Goal: Transaction & Acquisition: Download file/media

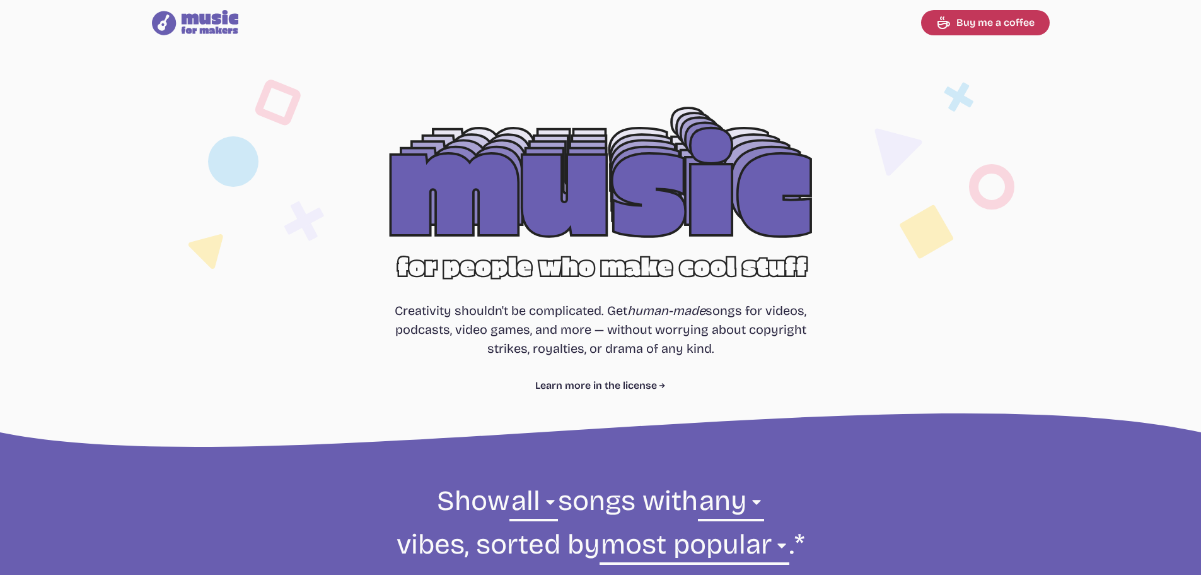
select select "most popular"
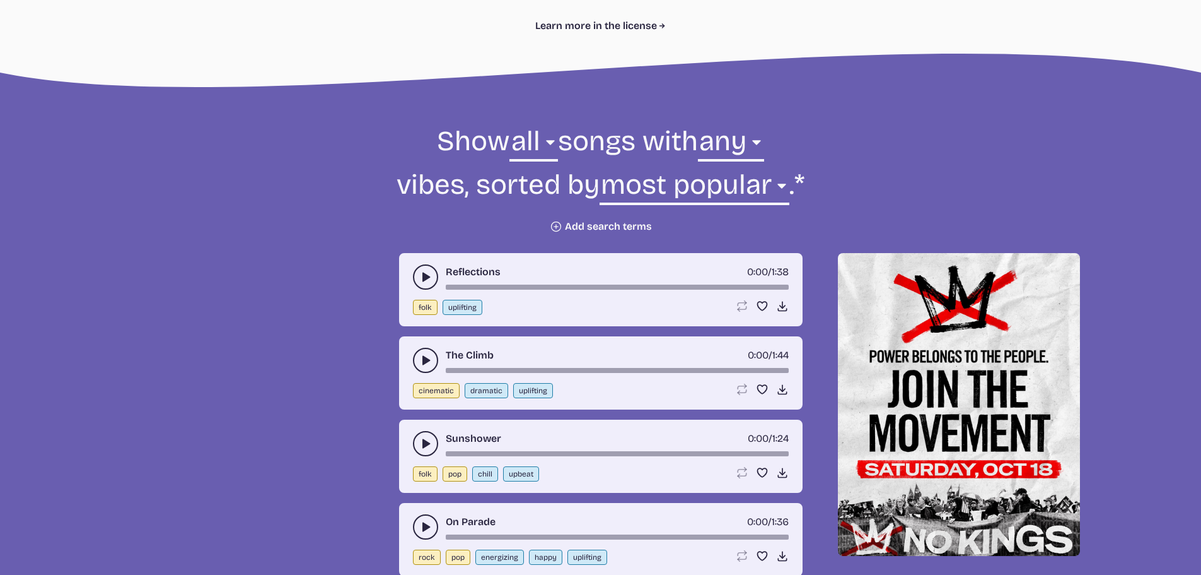
scroll to position [441, 0]
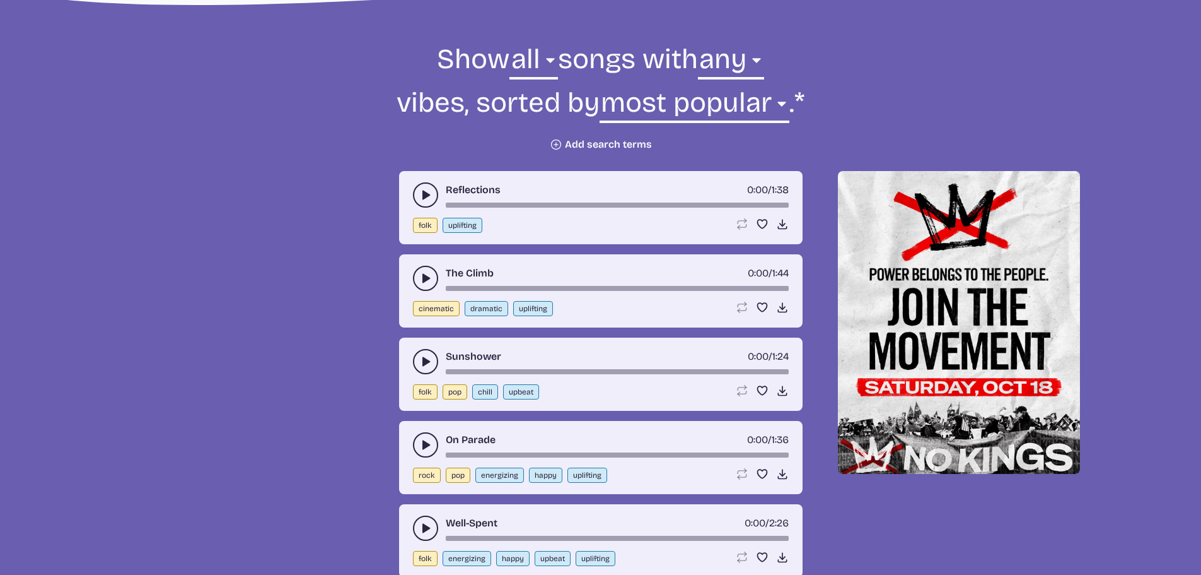
click at [428, 228] on button "folk" at bounding box center [425, 225] width 25 height 15
select select "folk"
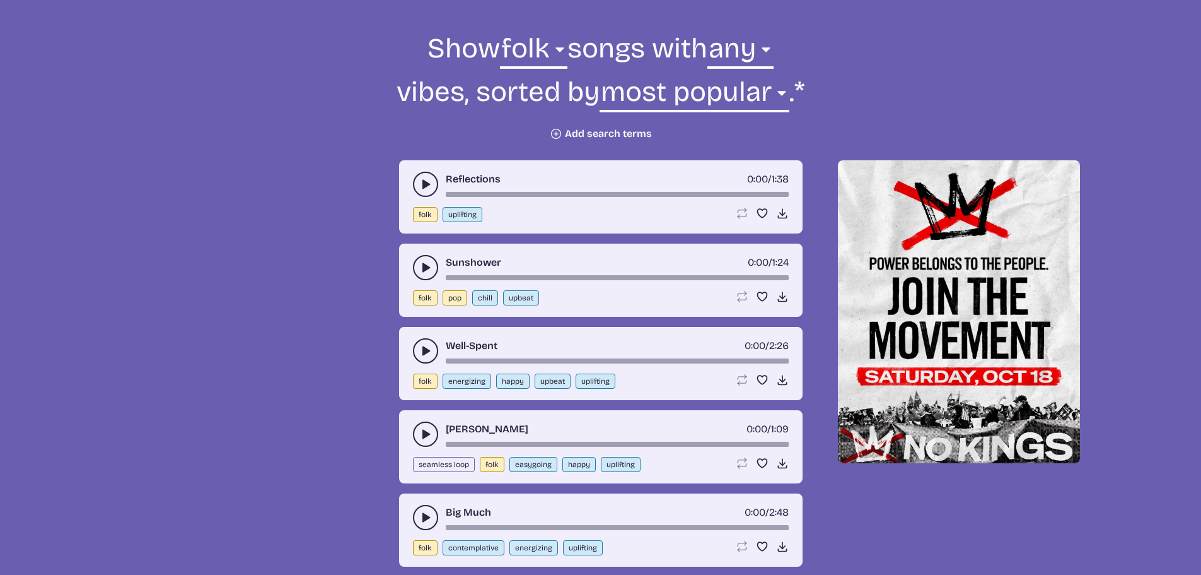
click at [423, 188] on use "play-pause toggle" at bounding box center [425, 184] width 13 height 13
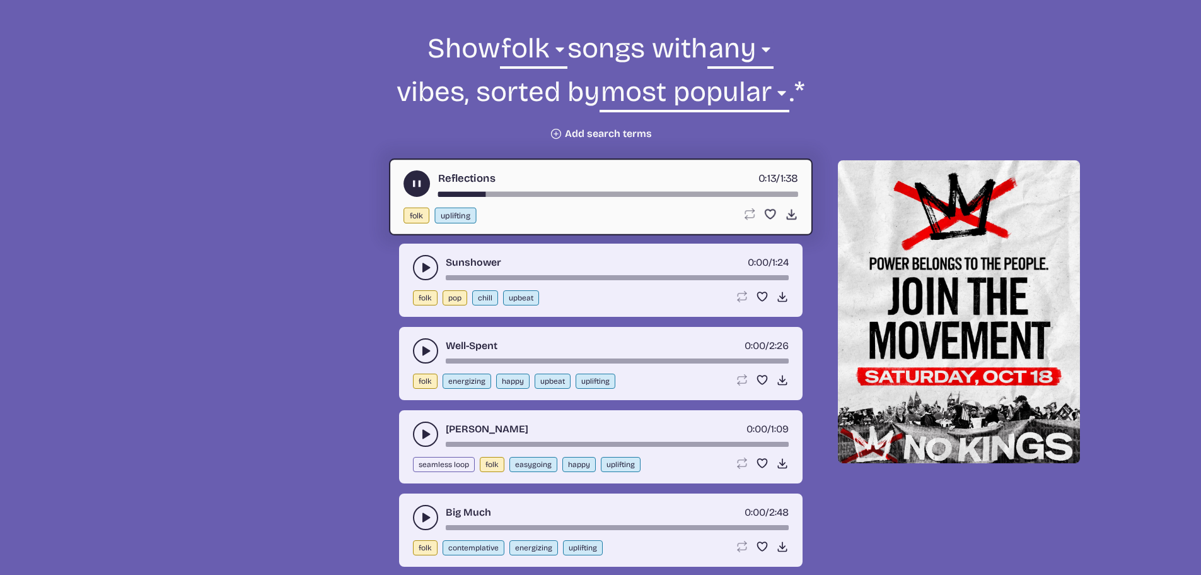
click at [424, 115] on form "Show all ambient cinematic electronic folk holiday jazz pop rock world folk son…" at bounding box center [601, 85] width 686 height 110
click at [419, 182] on use "play-pause toggle" at bounding box center [416, 183] width 13 height 13
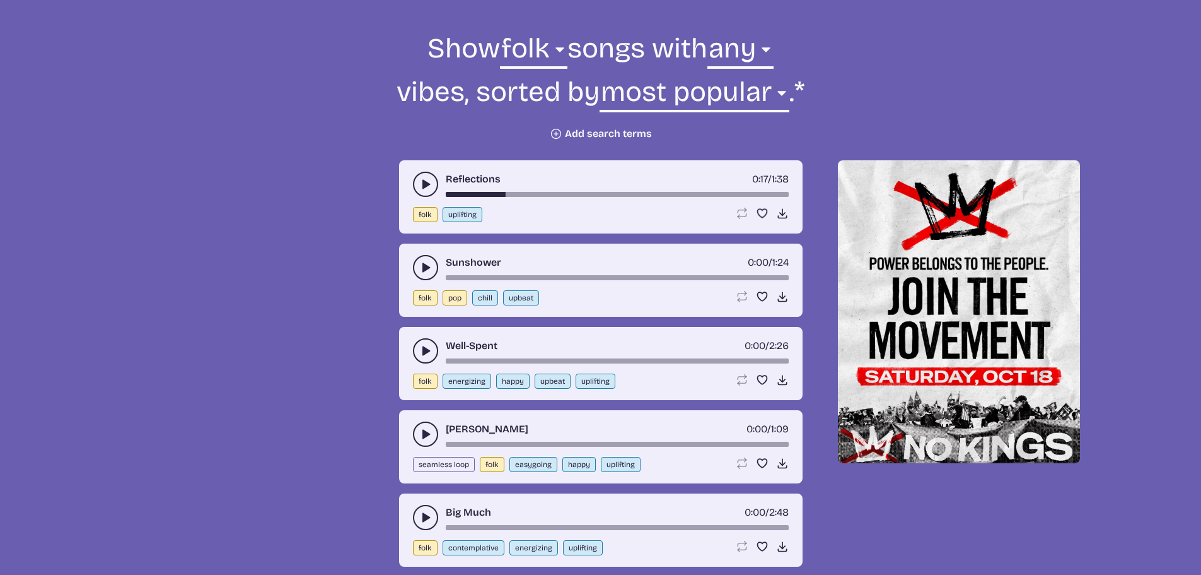
click at [555, 132] on icon "Plus icon" at bounding box center [556, 133] width 13 height 13
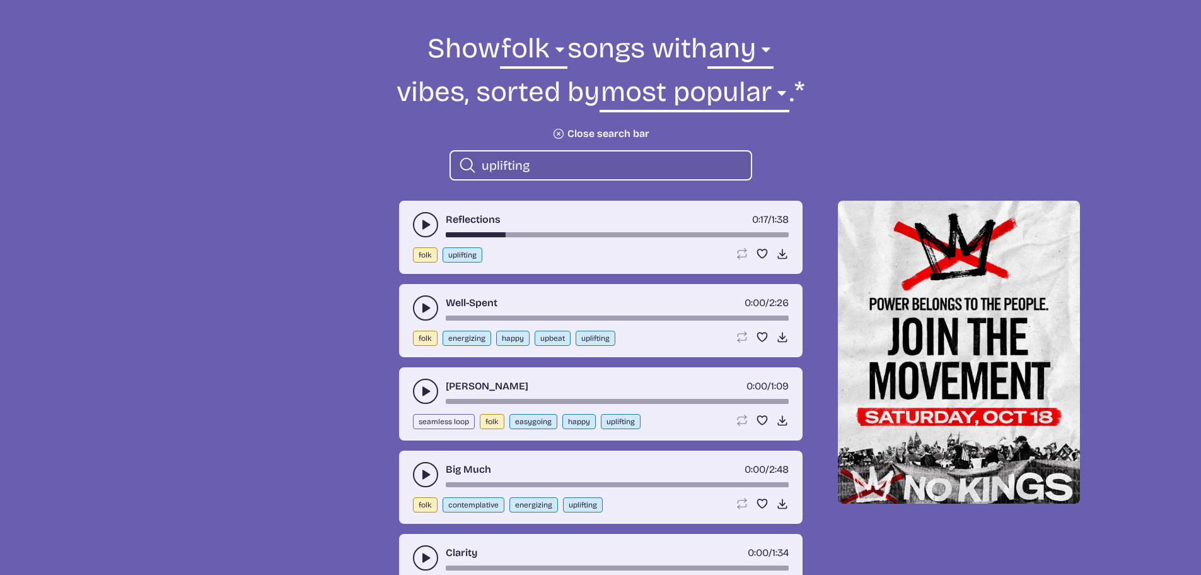
type input "uplifting"
click at [427, 220] on icon "play-pause toggle" at bounding box center [425, 224] width 13 height 13
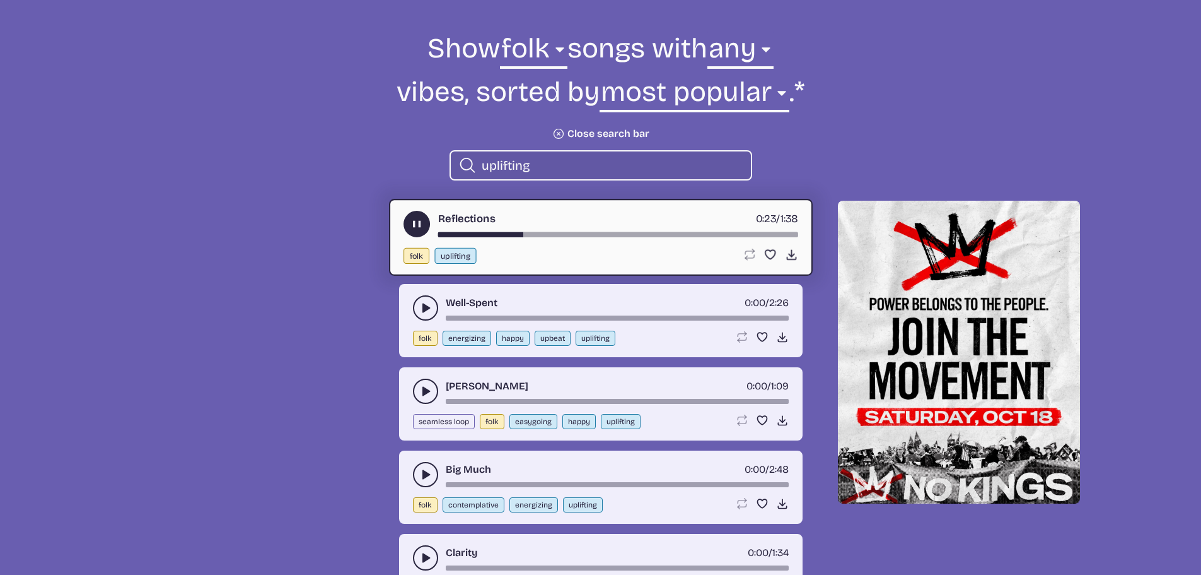
click at [429, 306] on icon "play-pause toggle" at bounding box center [425, 307] width 13 height 13
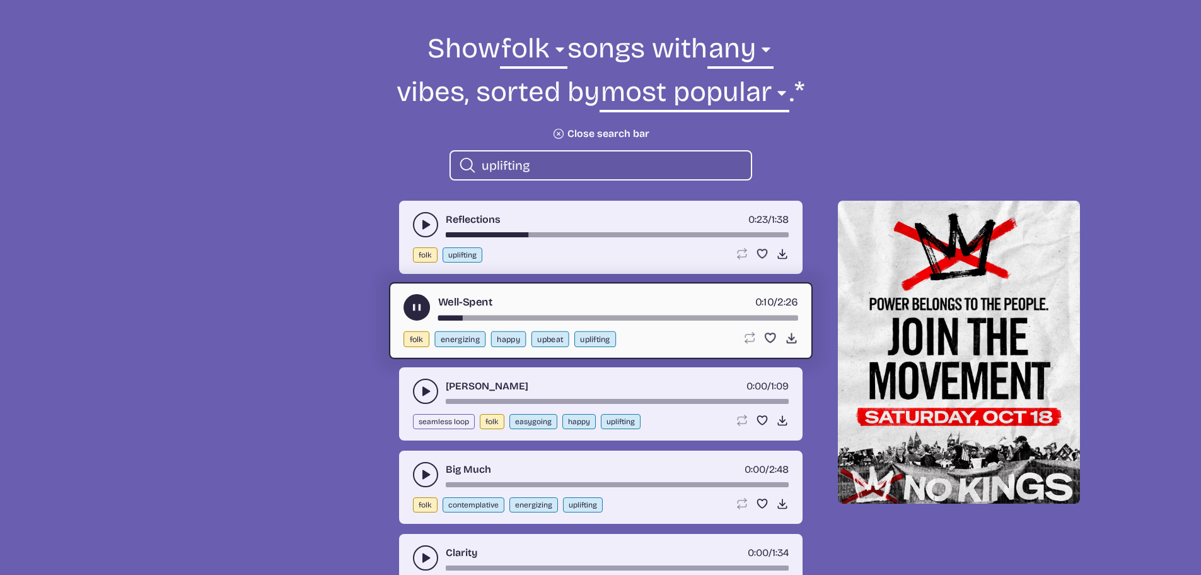
click at [418, 391] on button "play-pause toggle" at bounding box center [425, 390] width 25 height 25
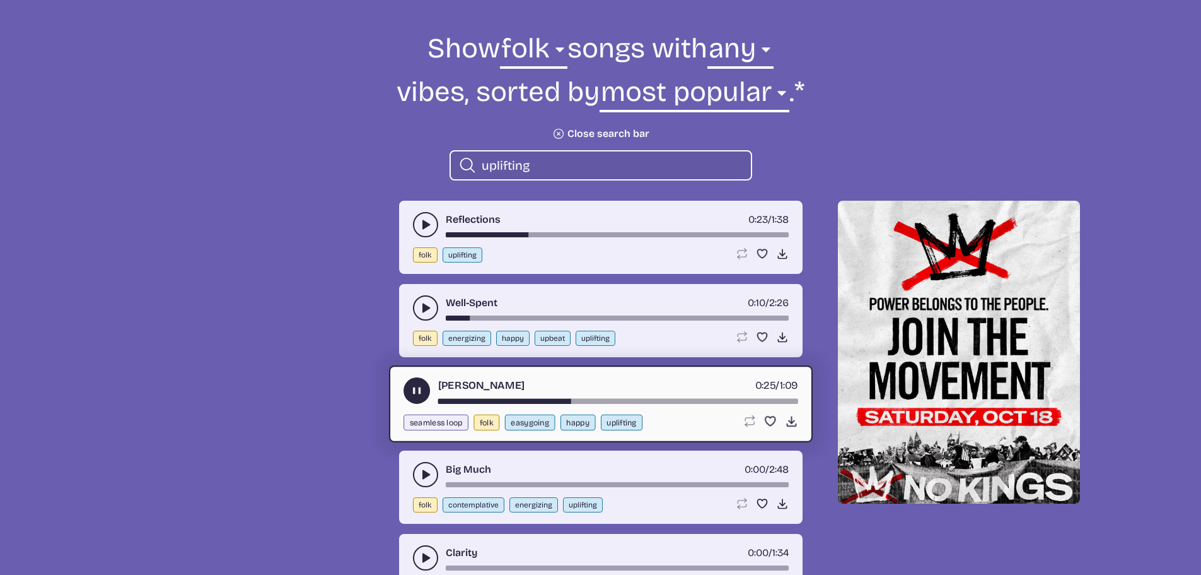
click at [554, 162] on input "uplifting" at bounding box center [611, 165] width 259 height 16
click at [414, 388] on use "play-pause toggle" at bounding box center [416, 390] width 13 height 13
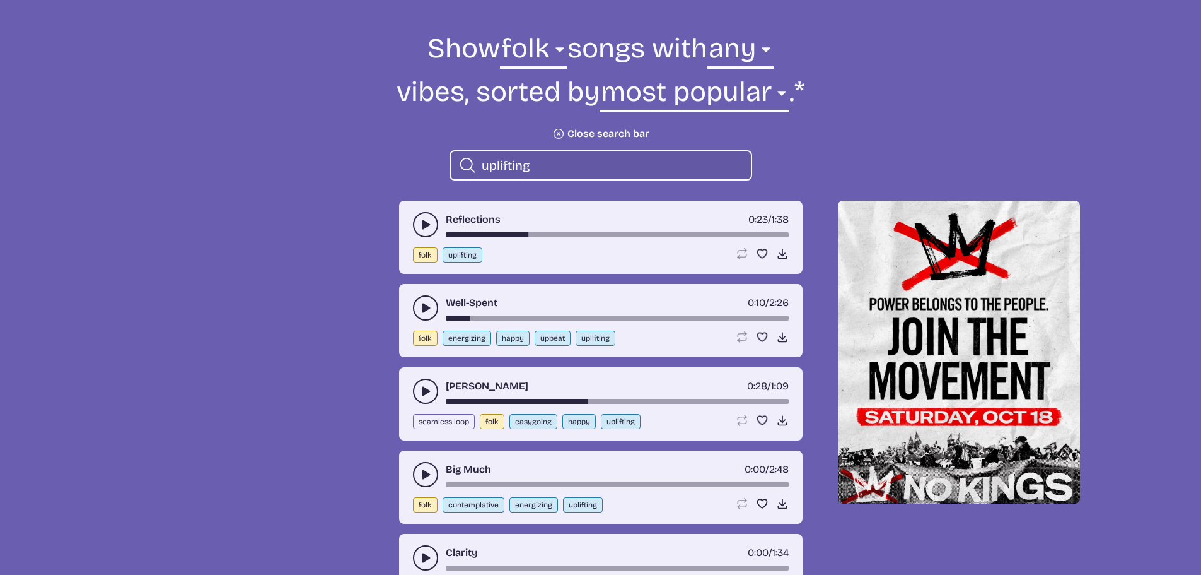
click at [462, 163] on icon "Search icon" at bounding box center [467, 165] width 18 height 20
click at [462, 165] on icon "Search icon" at bounding box center [467, 165] width 18 height 20
click at [532, 162] on input "uplifting" at bounding box center [611, 165] width 259 height 16
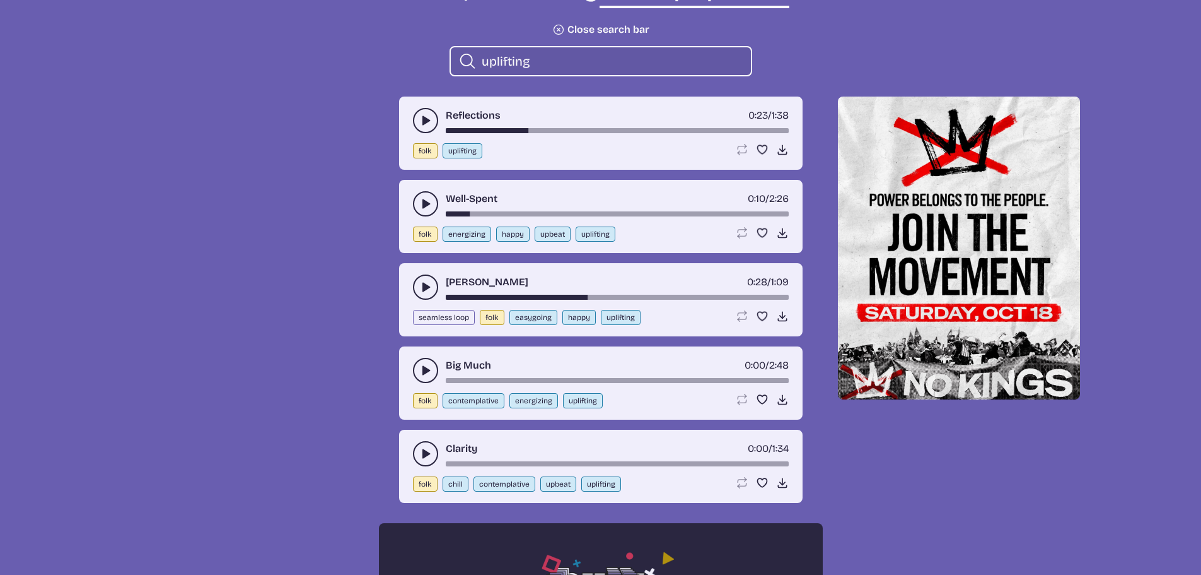
scroll to position [578, 0]
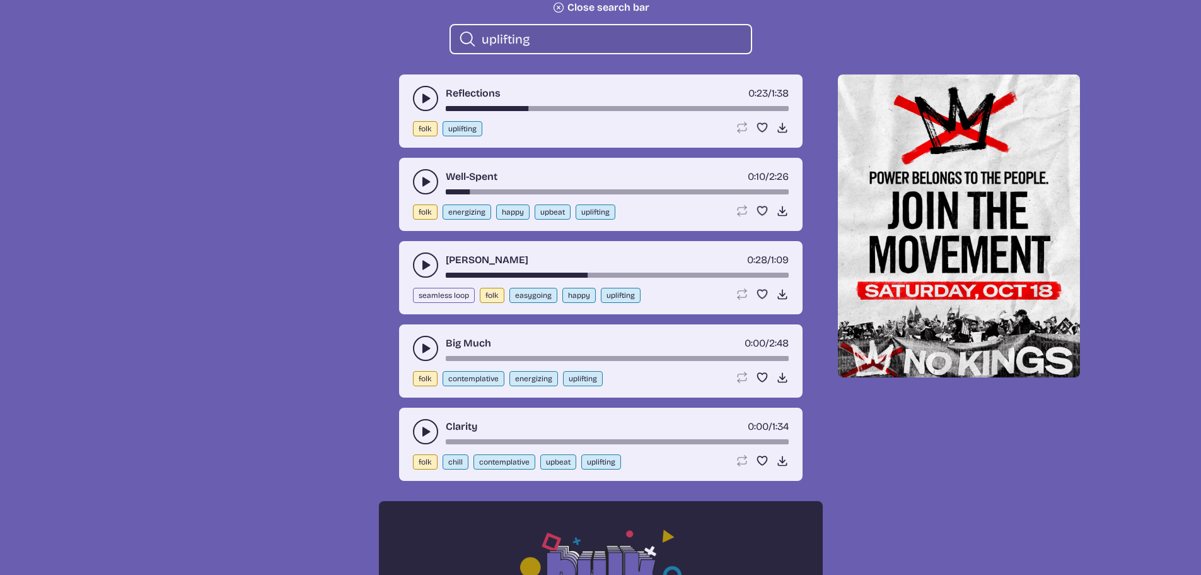
click at [421, 348] on icon "play-pause toggle" at bounding box center [425, 348] width 13 height 13
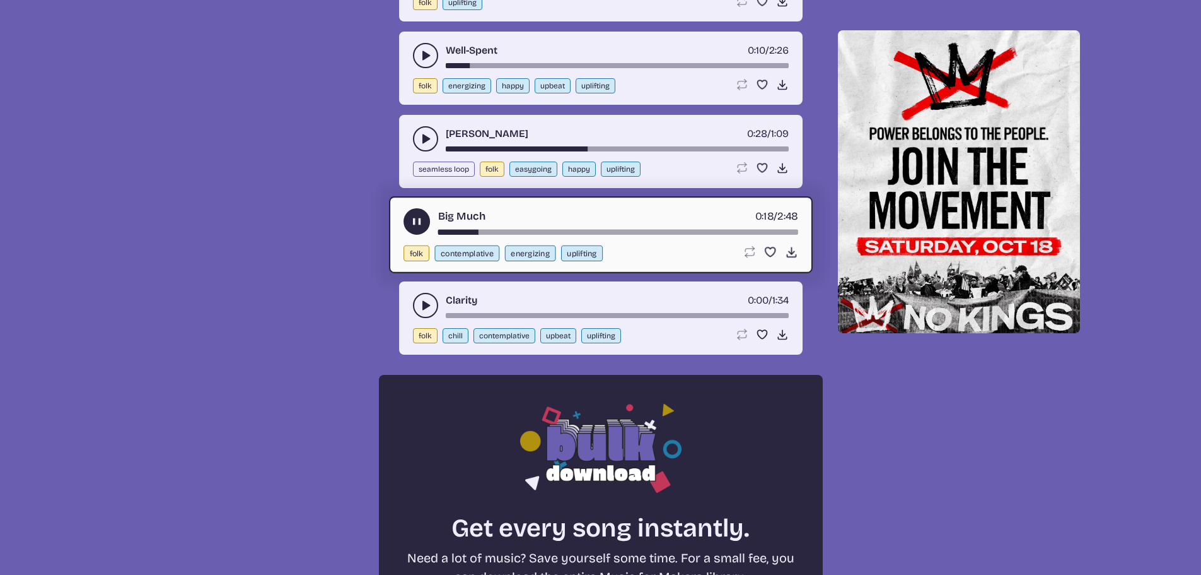
scroll to position [768, 0]
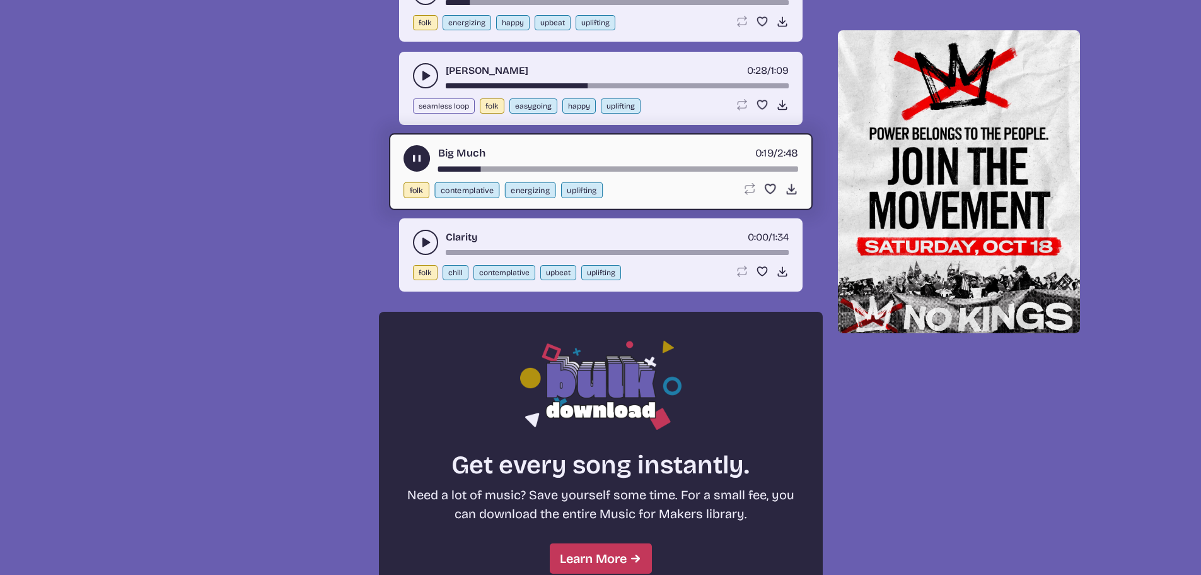
click at [426, 243] on use "play-pause toggle" at bounding box center [425, 242] width 13 height 13
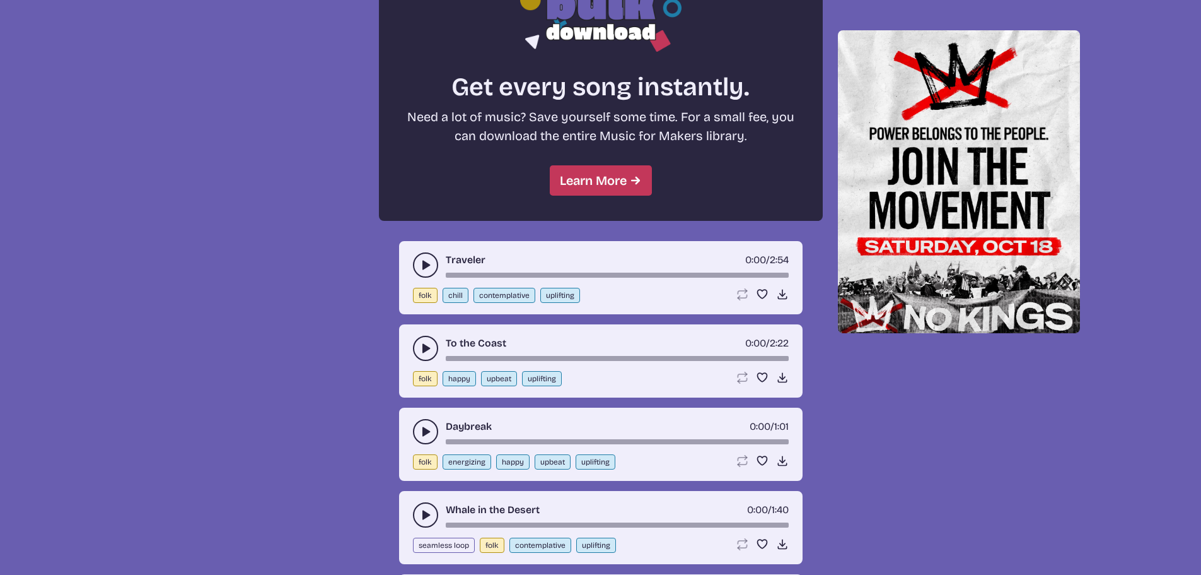
scroll to position [1146, 0]
click at [426, 267] on use "play-pause toggle" at bounding box center [425, 264] width 13 height 13
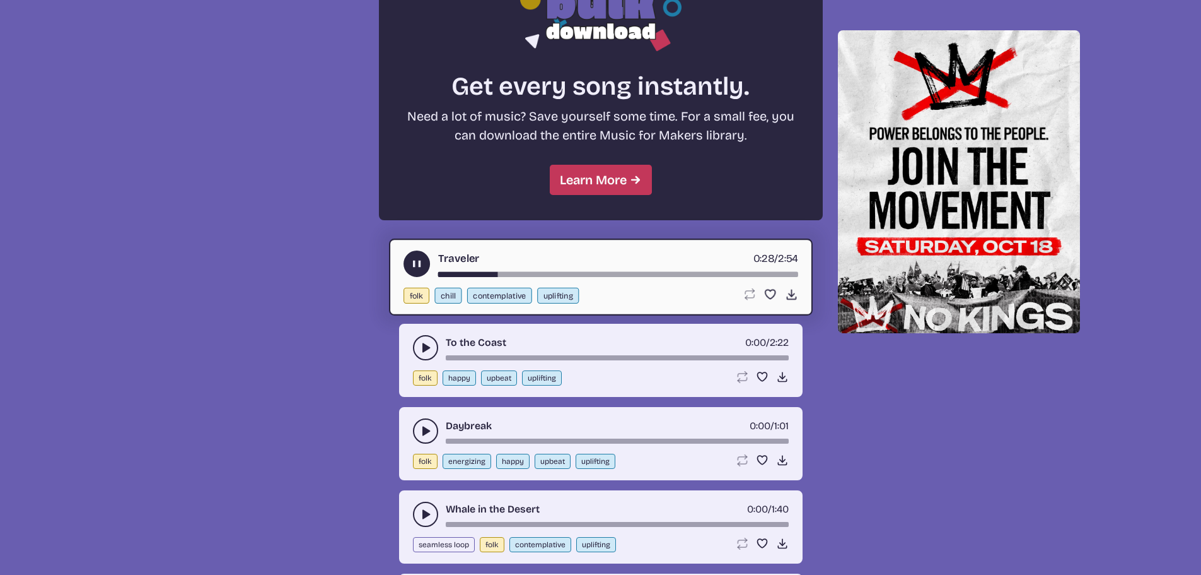
click at [428, 349] on use "play-pause toggle" at bounding box center [425, 347] width 13 height 13
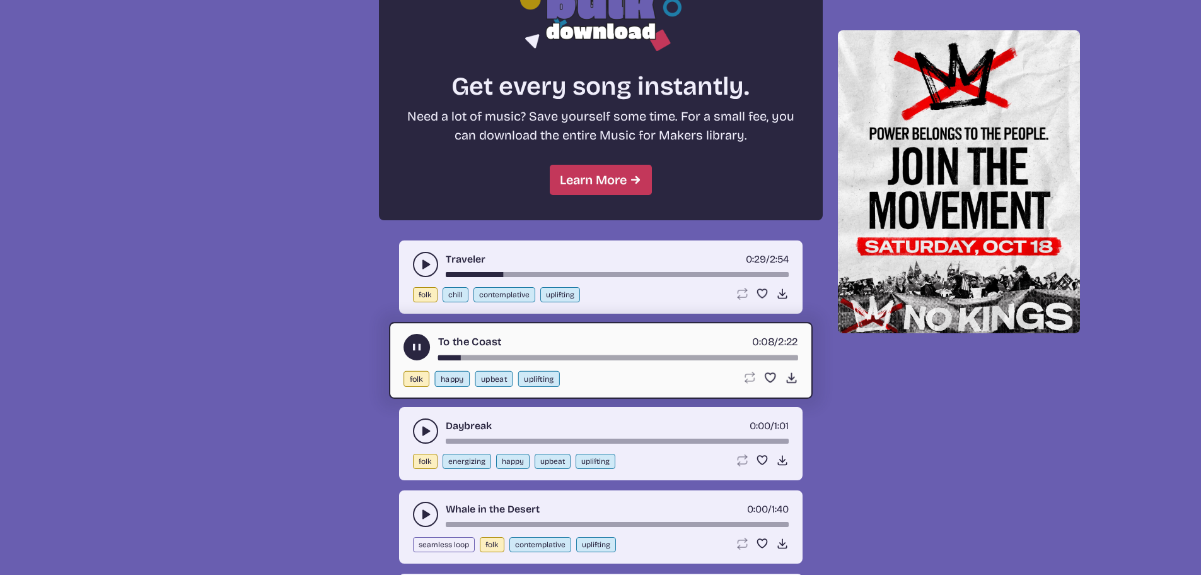
click at [421, 428] on icon "play-pause toggle" at bounding box center [425, 430] width 13 height 13
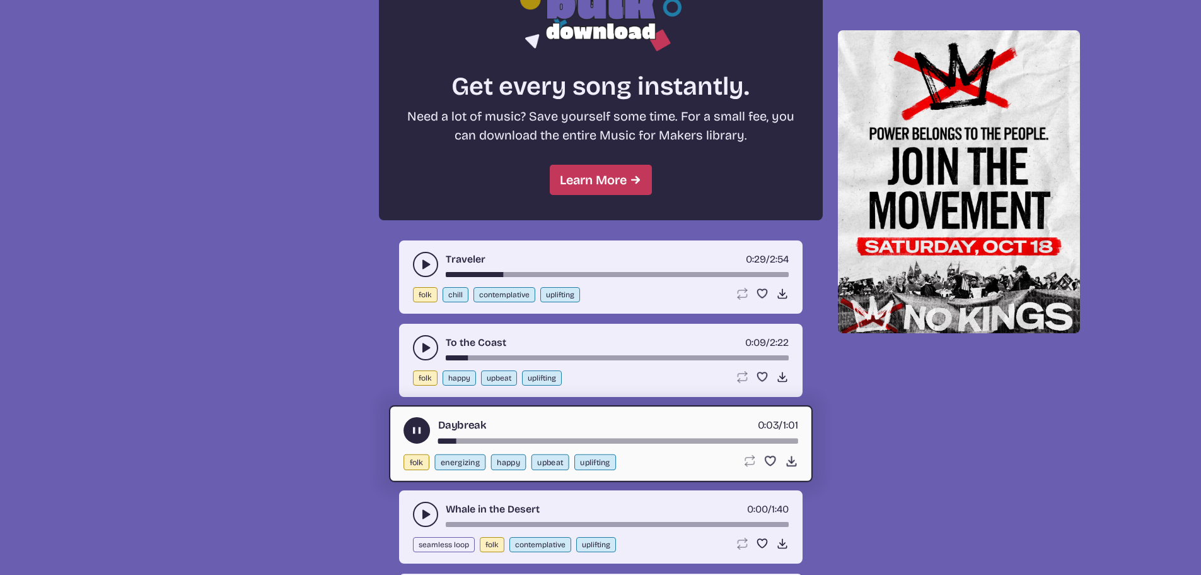
click at [416, 510] on button "play-pause toggle" at bounding box center [425, 513] width 25 height 25
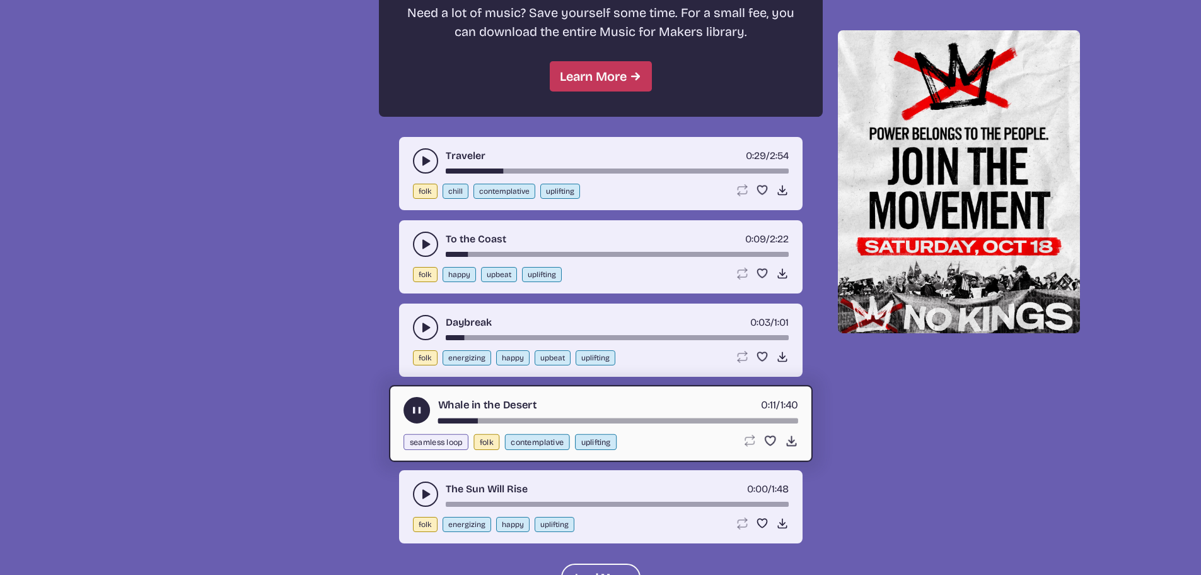
scroll to position [1272, 0]
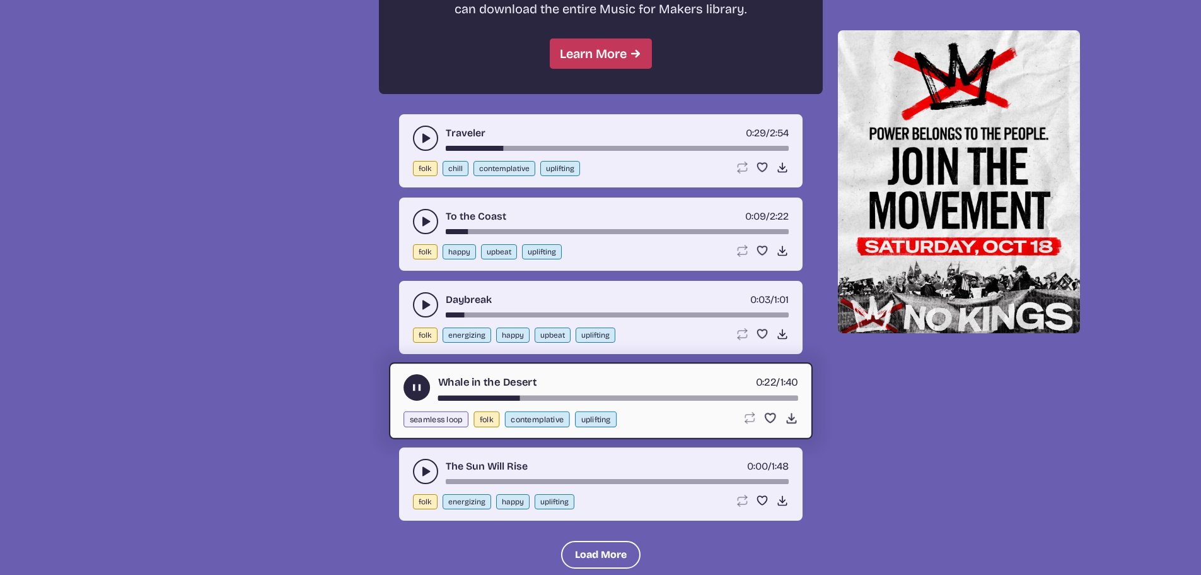
click at [421, 469] on icon "play-pause toggle" at bounding box center [425, 471] width 13 height 13
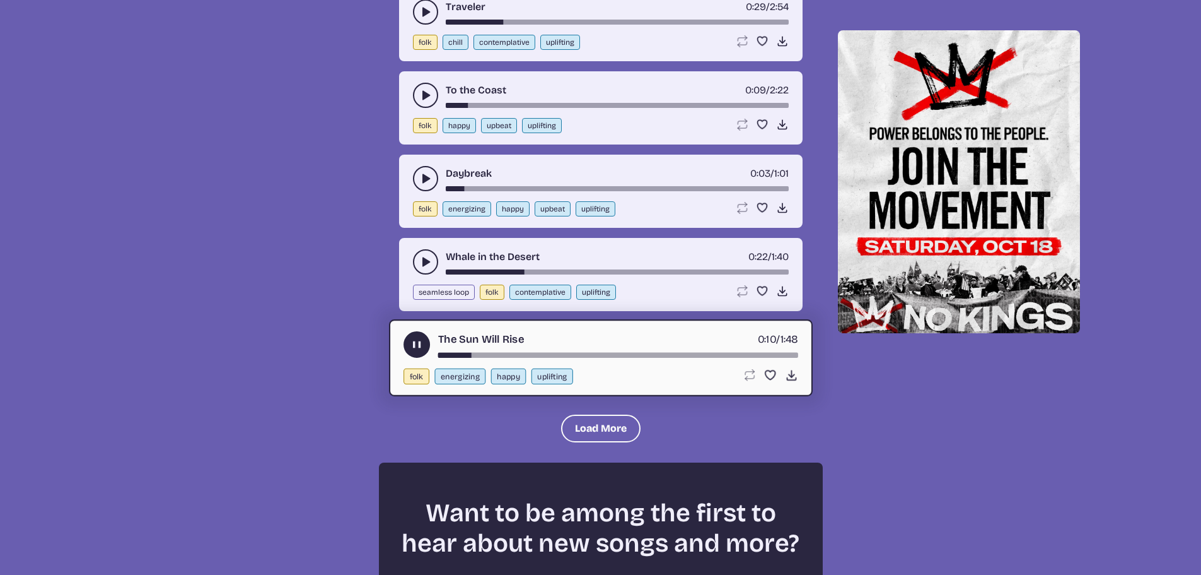
scroll to position [1461, 0]
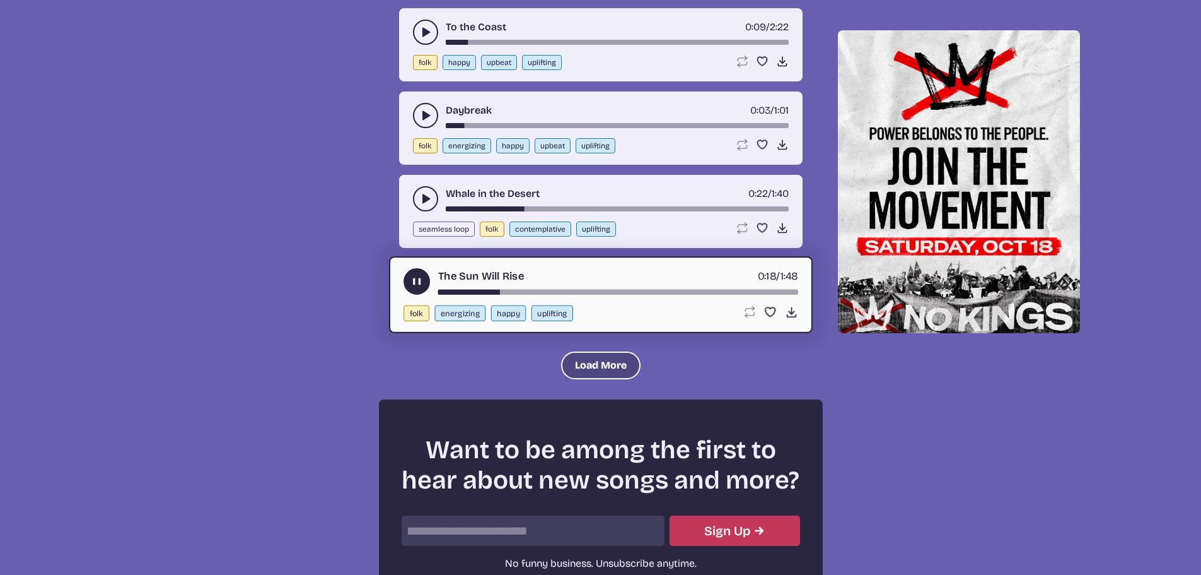
click at [605, 368] on button "Load More" at bounding box center [600, 365] width 79 height 28
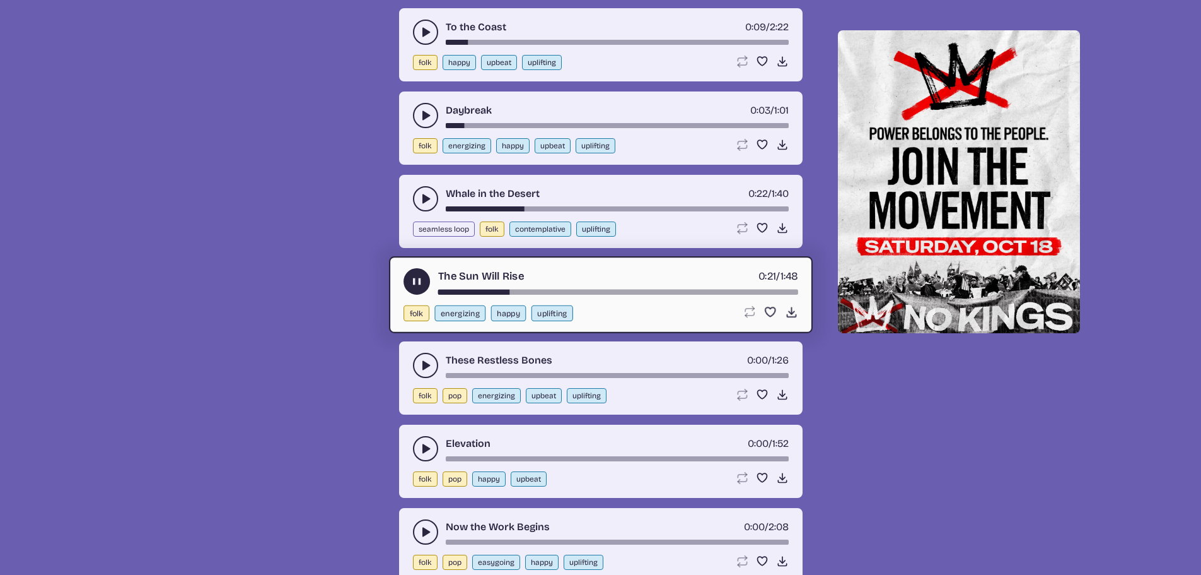
click at [424, 368] on use "play-pause toggle" at bounding box center [425, 365] width 13 height 13
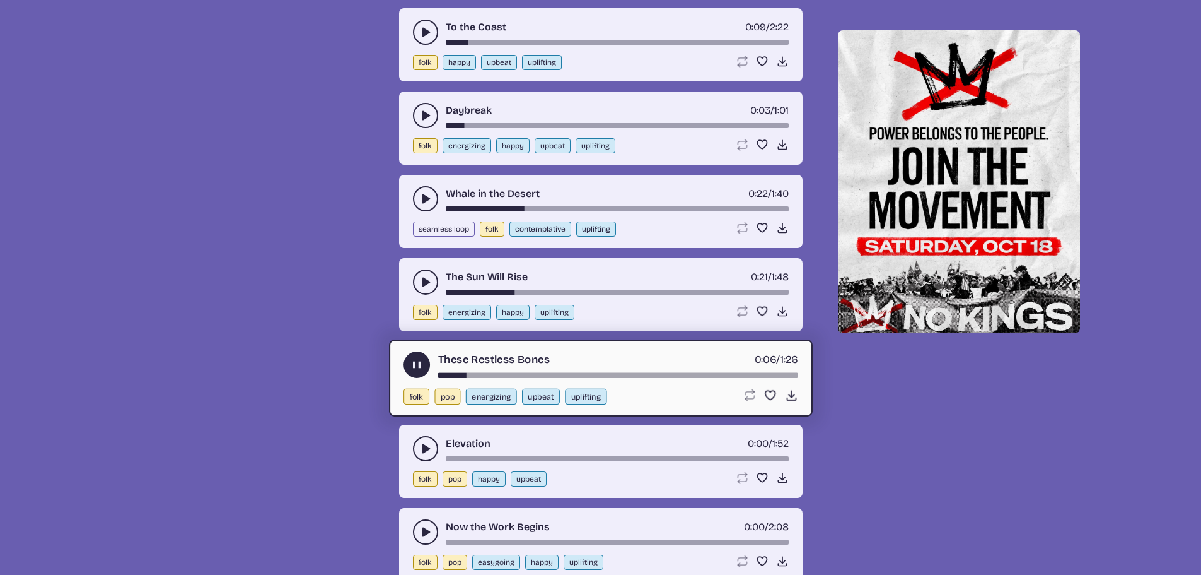
click at [575, 393] on button "uplifting" at bounding box center [586, 396] width 42 height 16
select select "uplifting"
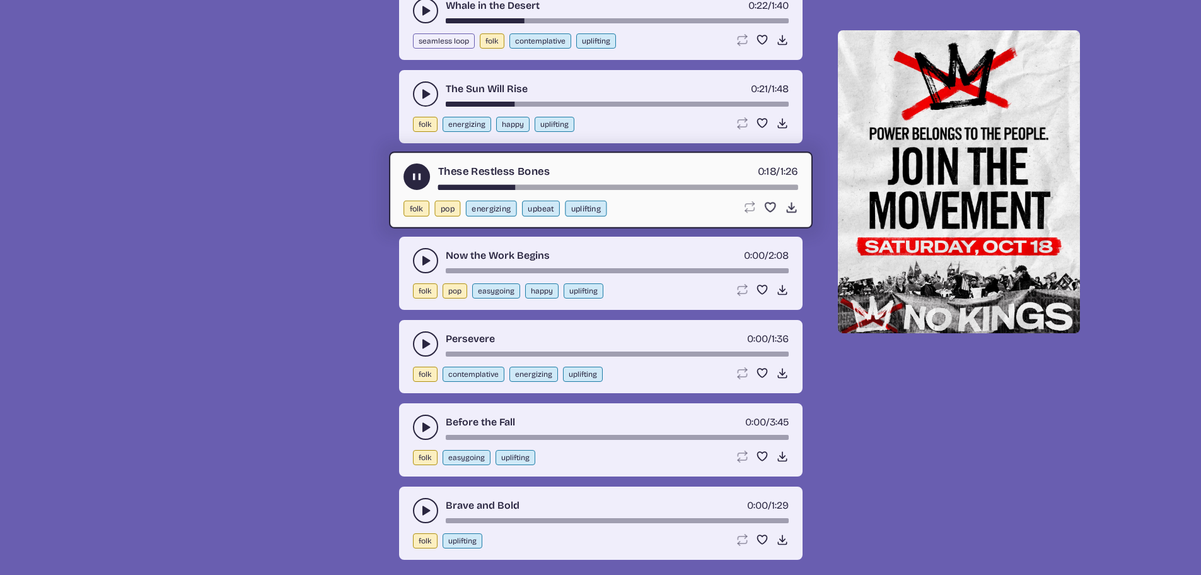
scroll to position [1650, 0]
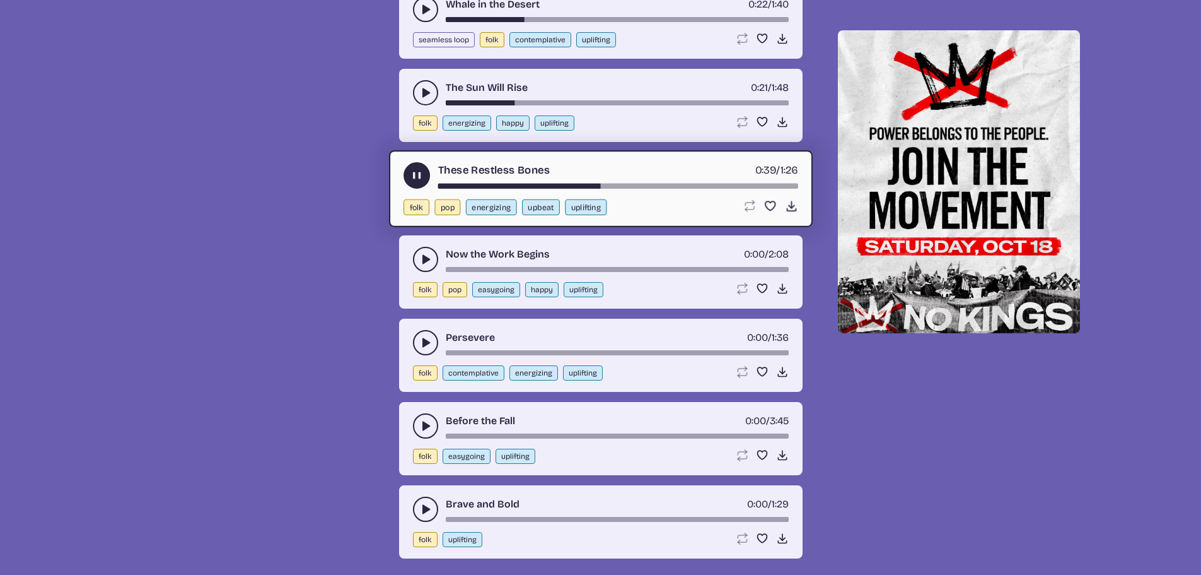
click at [419, 257] on icon "play-pause toggle" at bounding box center [425, 259] width 13 height 13
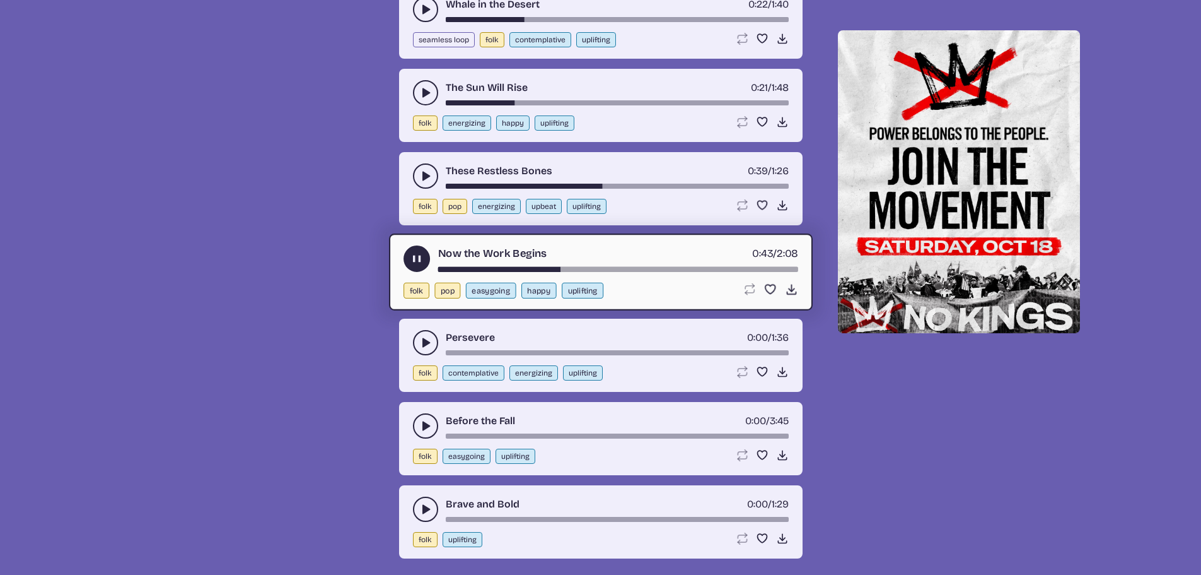
click at [423, 341] on use "play-pause toggle" at bounding box center [425, 342] width 13 height 13
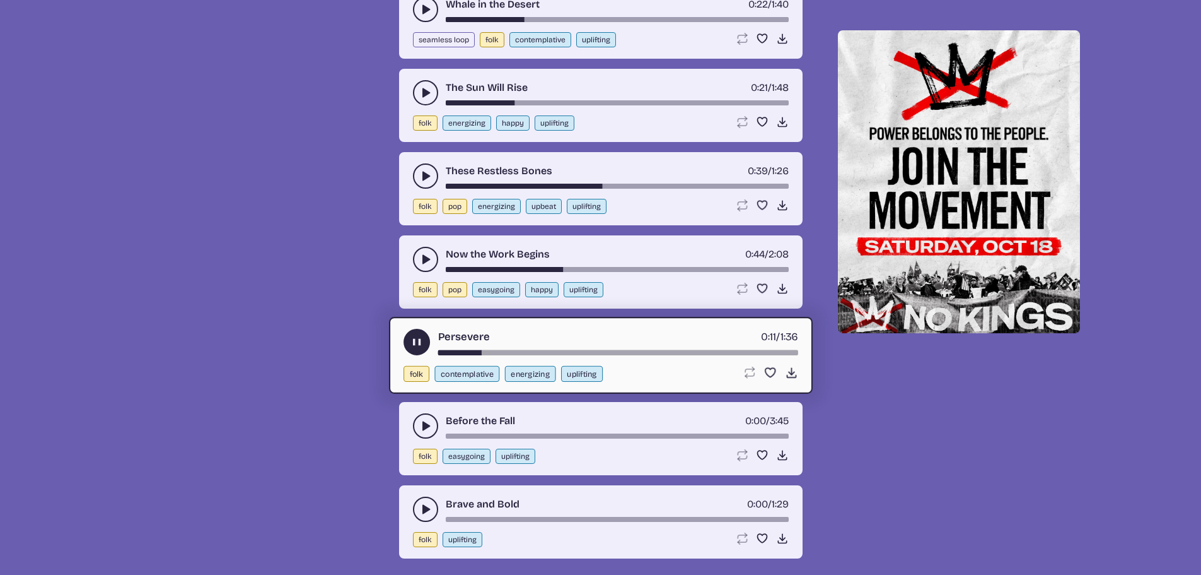
click at [425, 423] on use "play-pause toggle" at bounding box center [425, 425] width 13 height 13
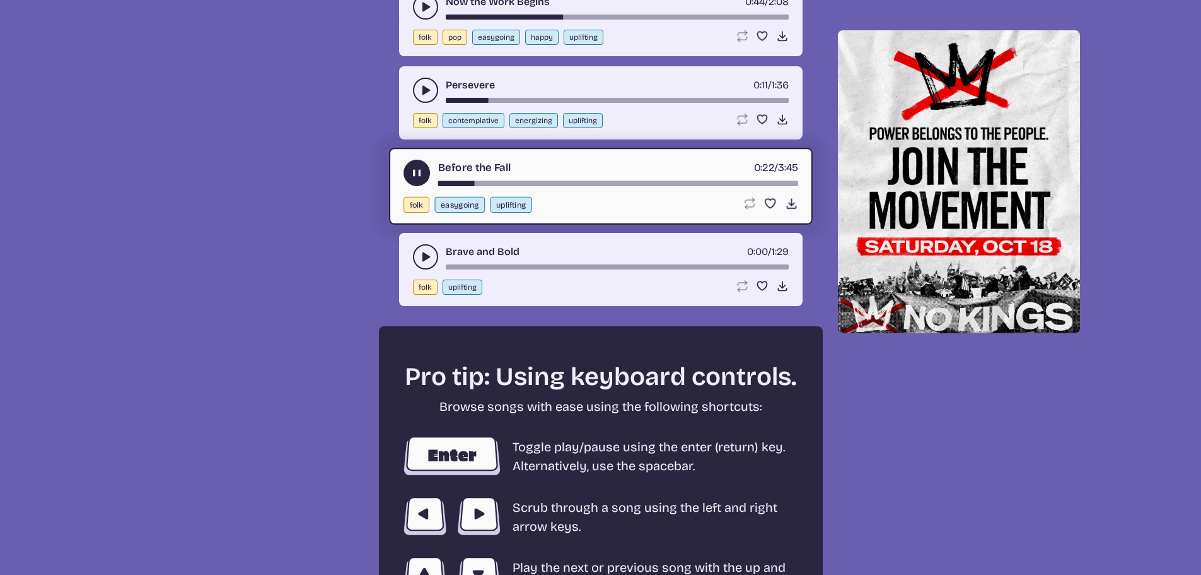
scroll to position [1966, 0]
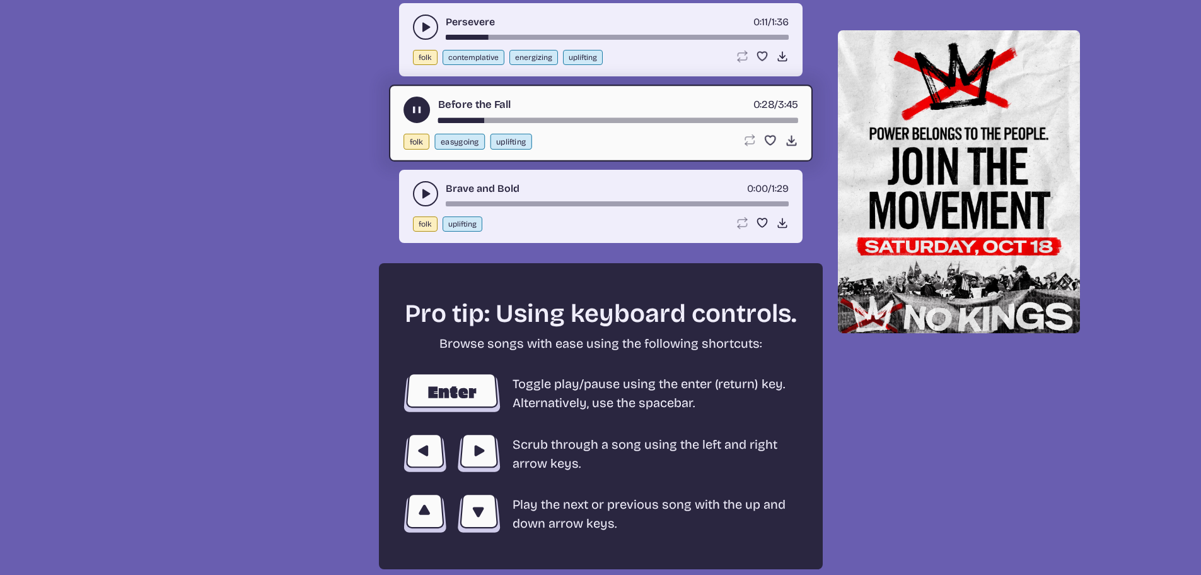
click at [423, 195] on use "play-pause toggle" at bounding box center [425, 193] width 13 height 13
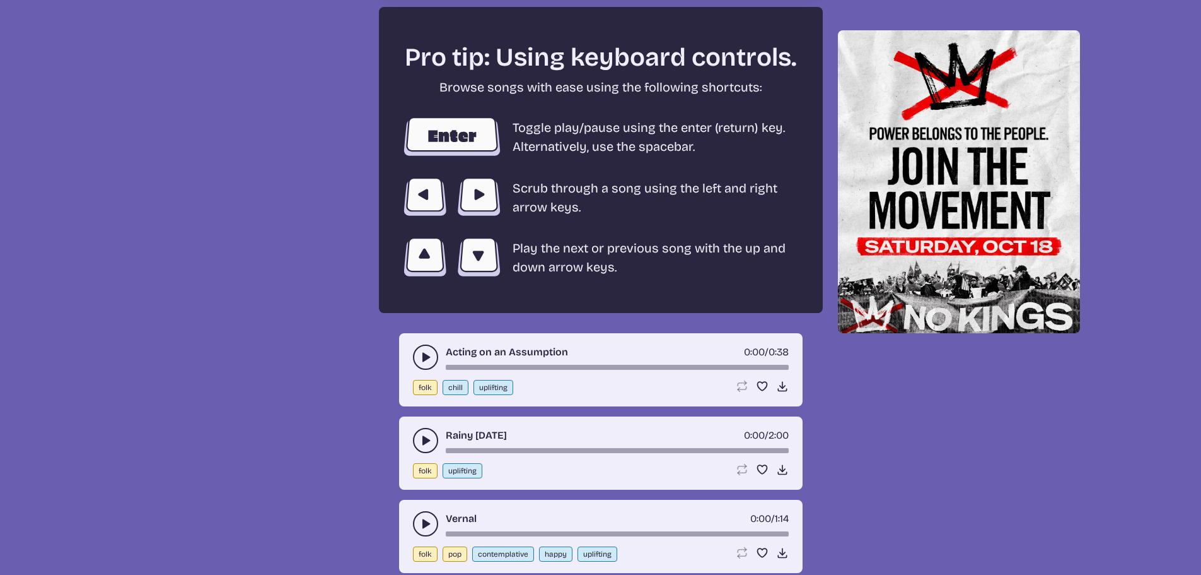
scroll to position [2281, 0]
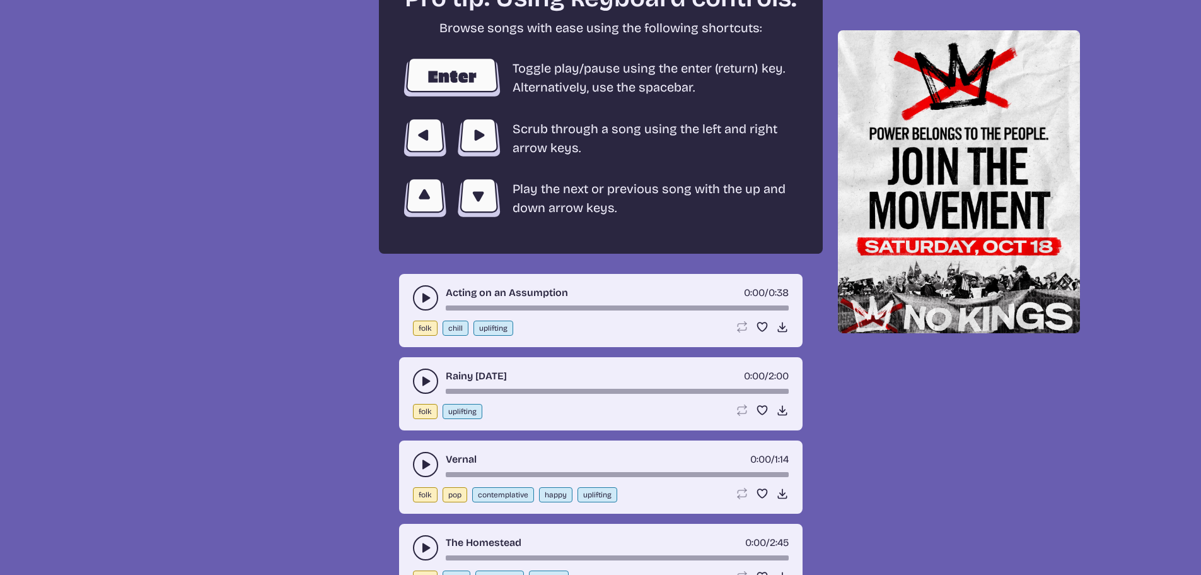
click at [424, 296] on use "play-pause toggle" at bounding box center [425, 297] width 13 height 13
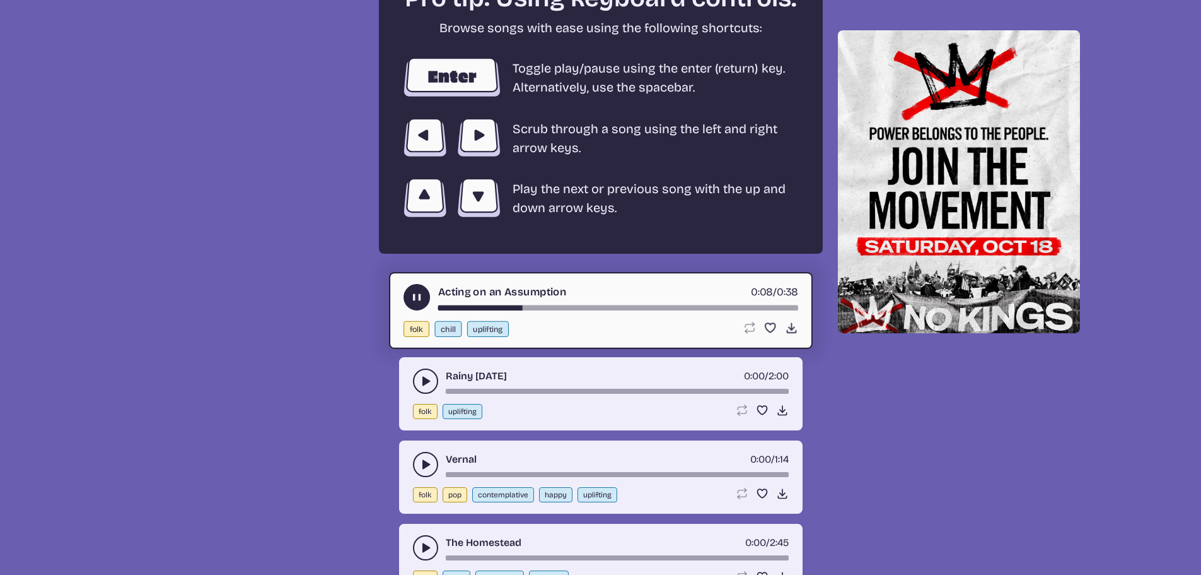
click at [426, 378] on icon "play-pause toggle" at bounding box center [425, 381] width 13 height 13
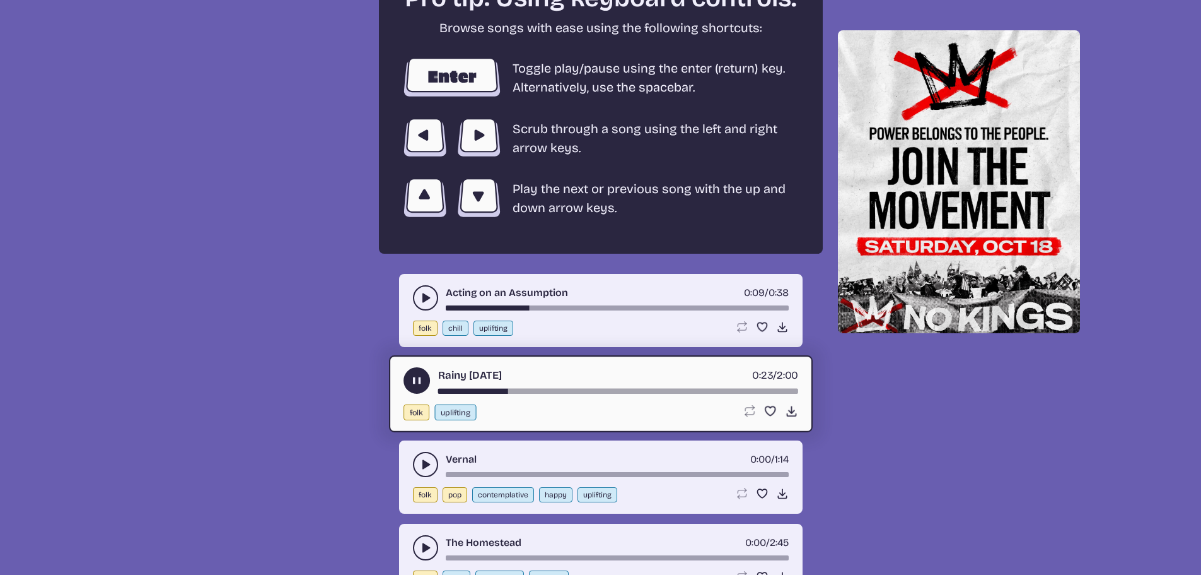
click at [426, 464] on use "play-pause toggle" at bounding box center [425, 464] width 13 height 13
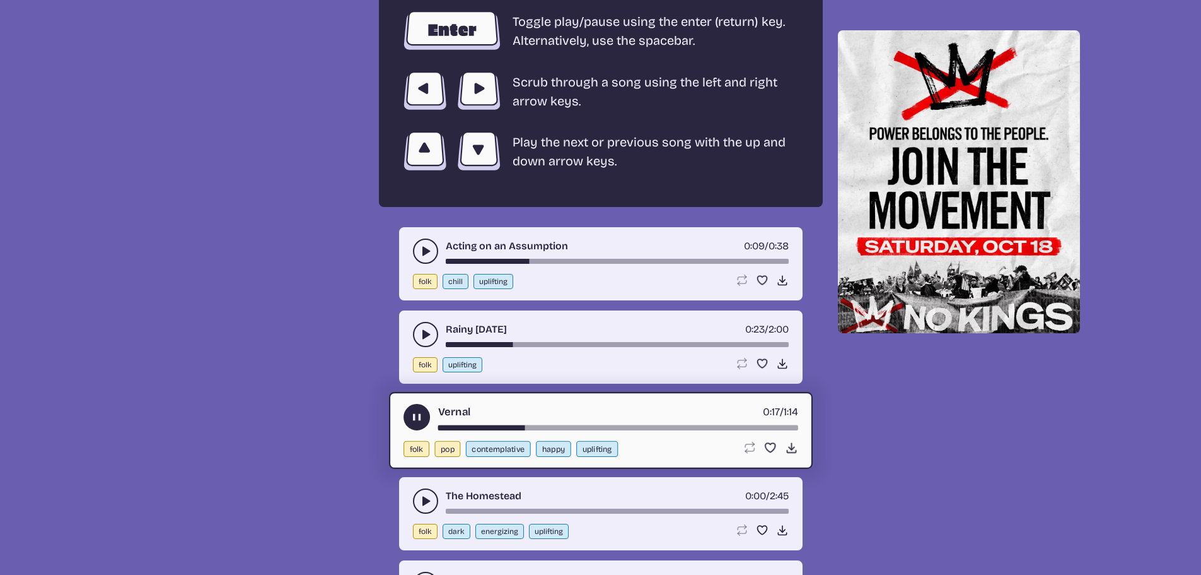
scroll to position [2407, 0]
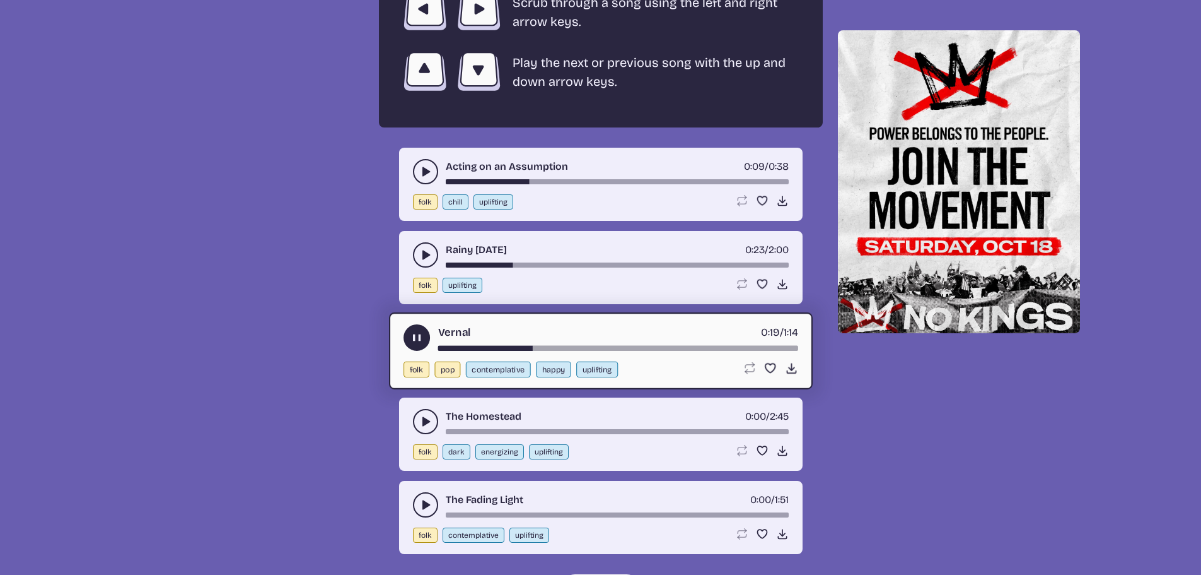
click at [421, 419] on icon "play-pause toggle" at bounding box center [425, 421] width 13 height 13
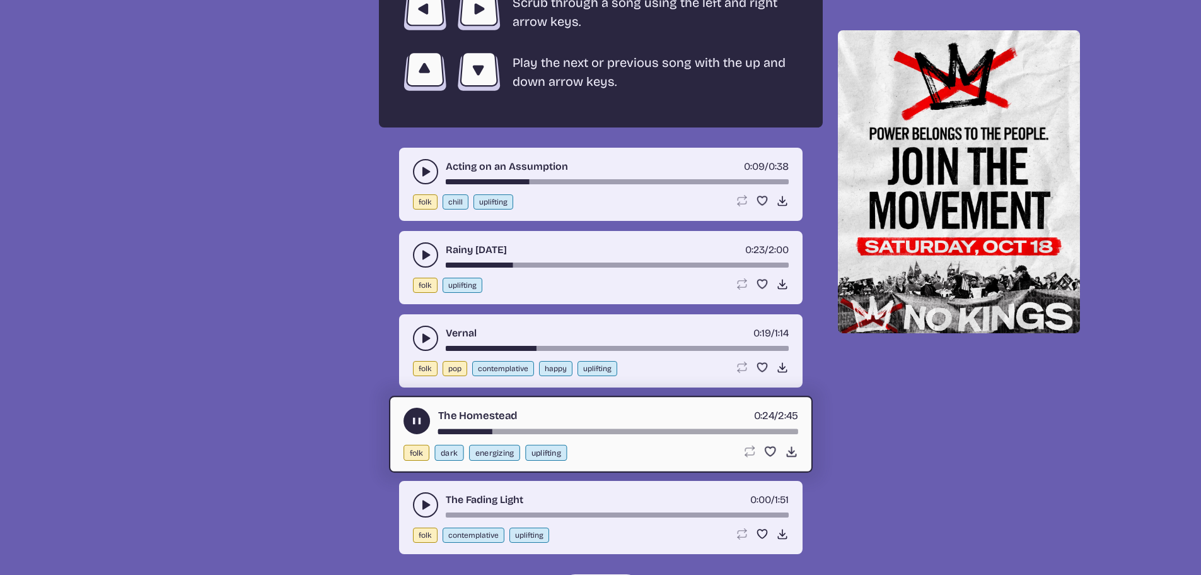
click at [424, 501] on icon "play-pause toggle" at bounding box center [425, 504] width 13 height 13
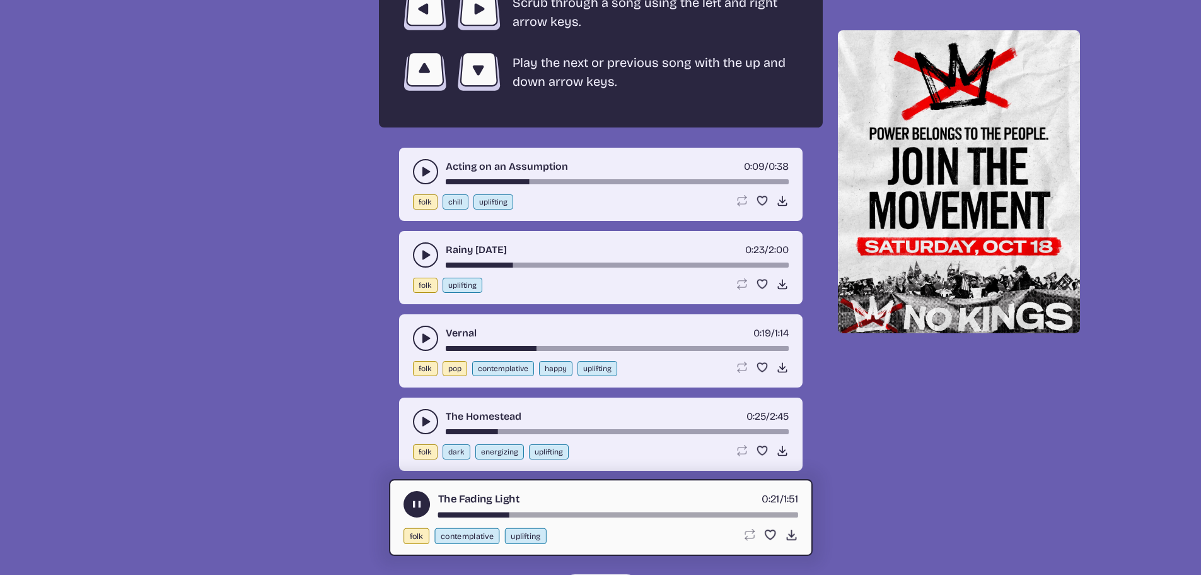
click at [677, 513] on div "song-time-bar" at bounding box center [618, 514] width 360 height 5
click at [721, 513] on div "song-time-bar" at bounding box center [618, 514] width 360 height 5
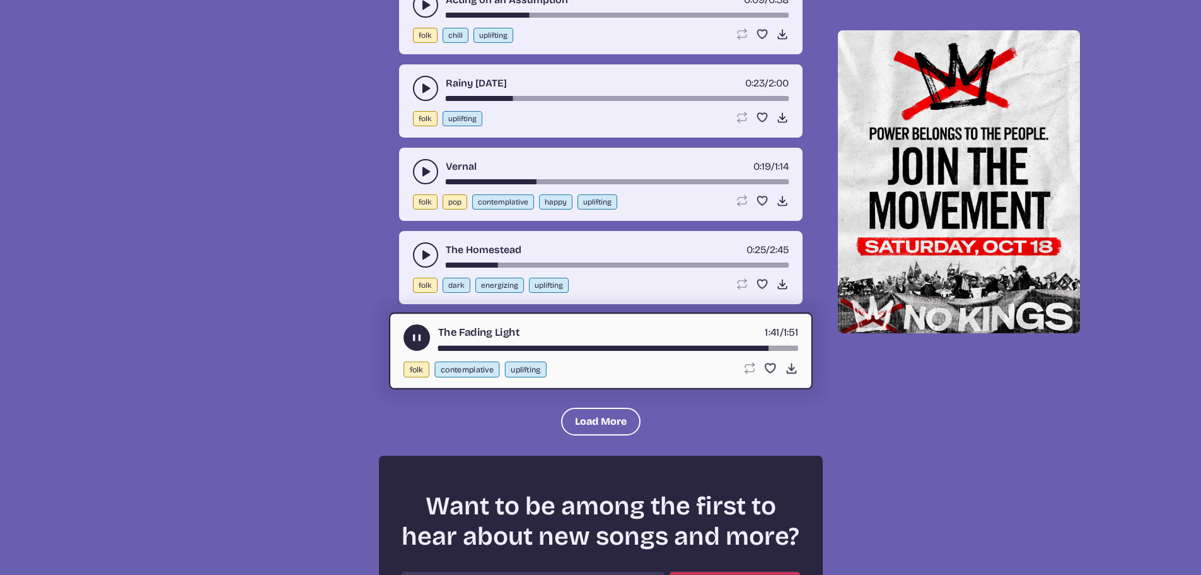
scroll to position [2596, 0]
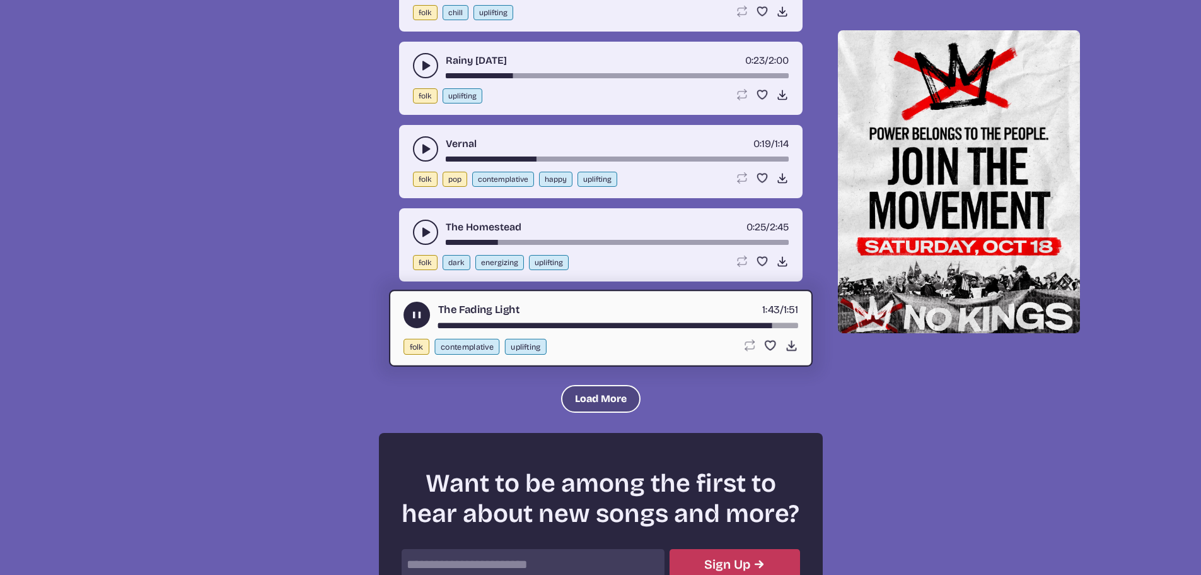
click at [602, 396] on button "Load More" at bounding box center [600, 399] width 79 height 28
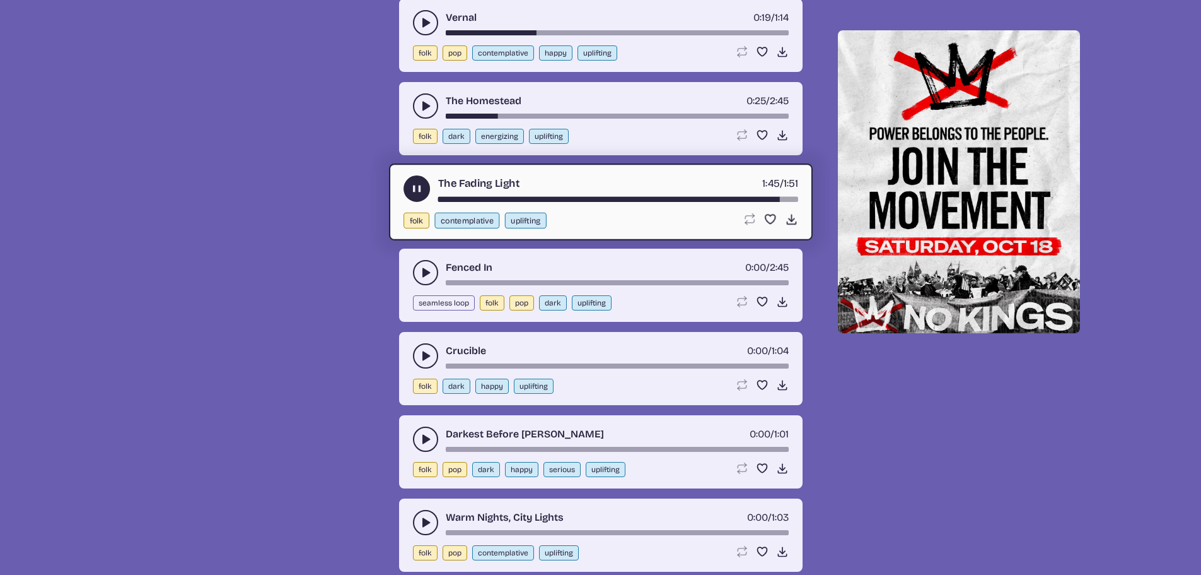
scroll to position [2786, 0]
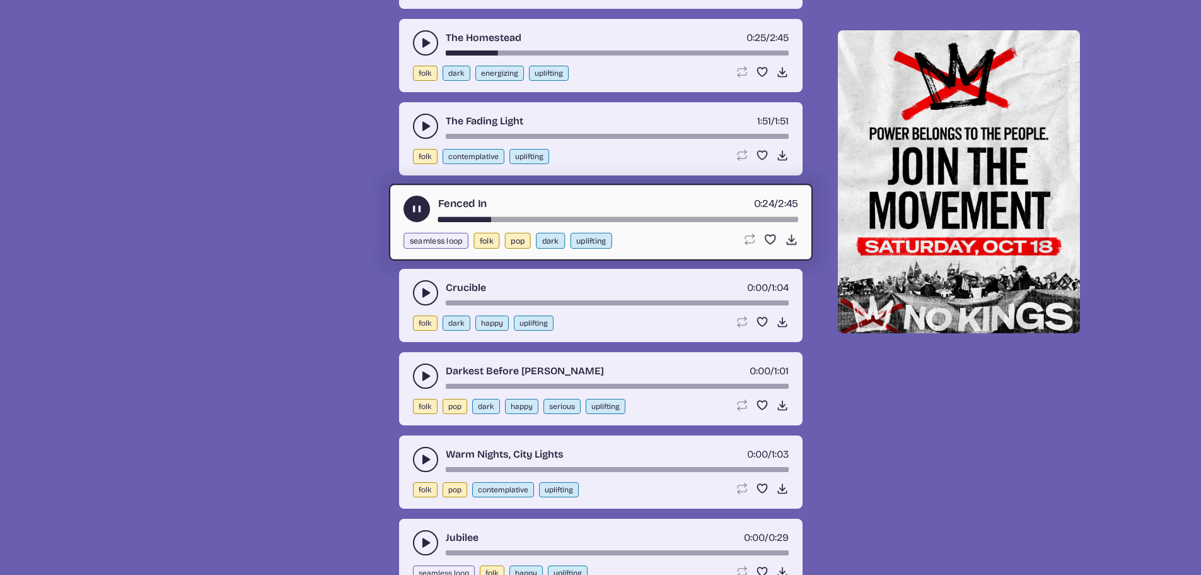
click at [427, 295] on use "play-pause toggle" at bounding box center [425, 292] width 13 height 13
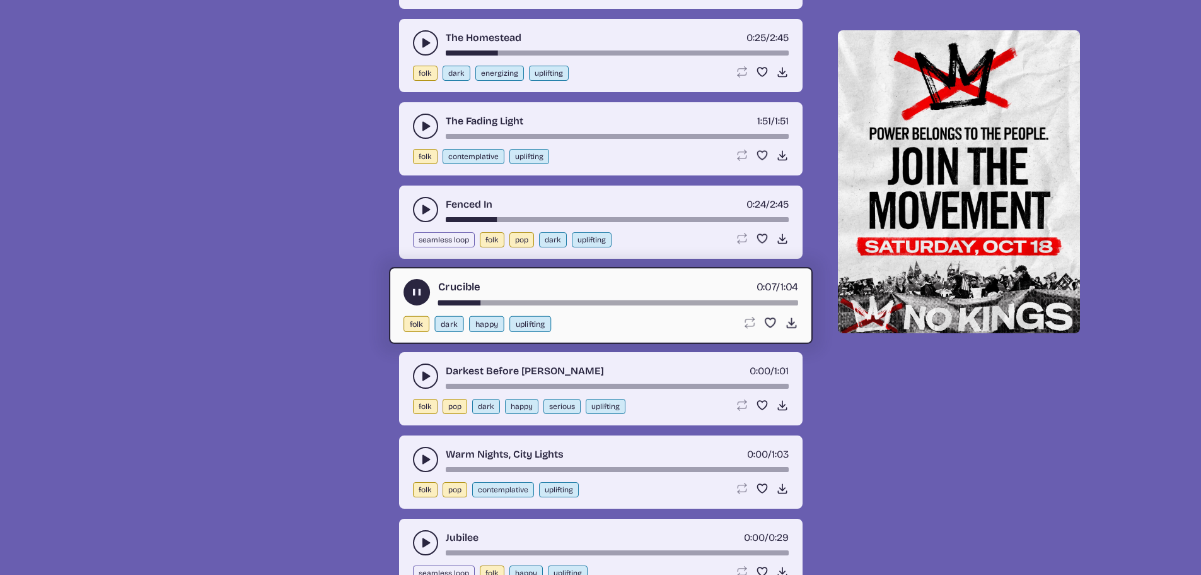
click at [422, 375] on icon "play-pause toggle" at bounding box center [425, 376] width 13 height 13
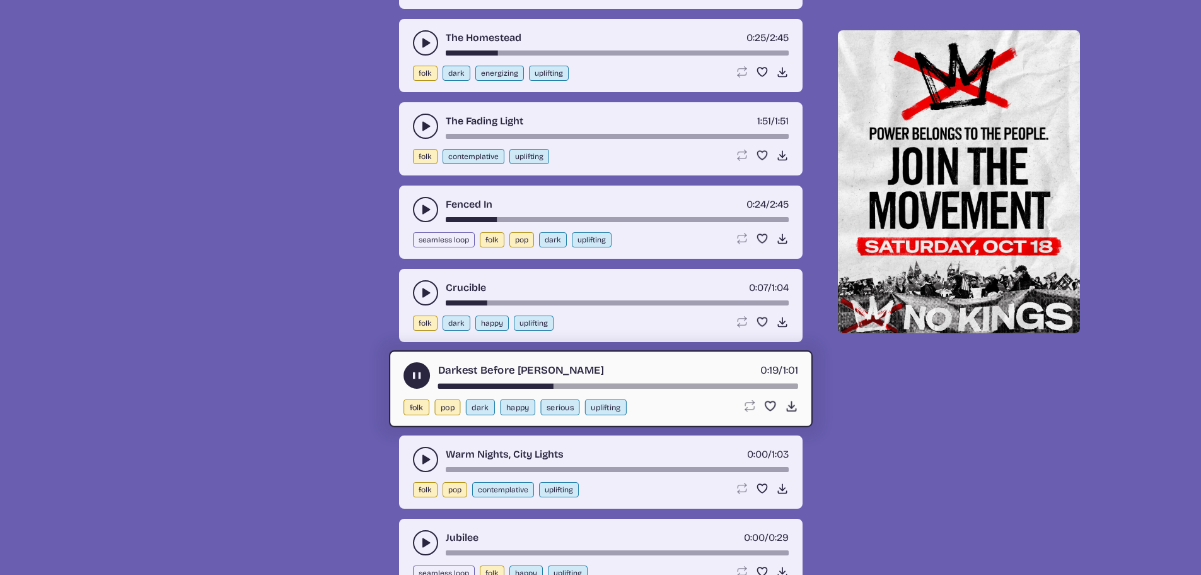
click at [423, 460] on use "play-pause toggle" at bounding box center [425, 459] width 13 height 13
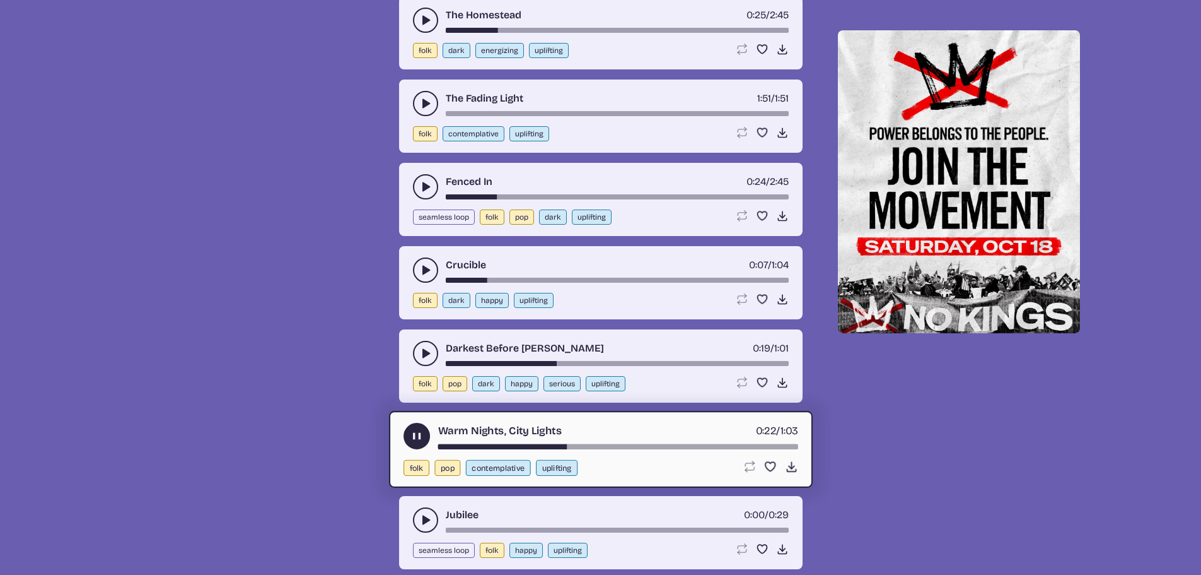
scroll to position [2849, 0]
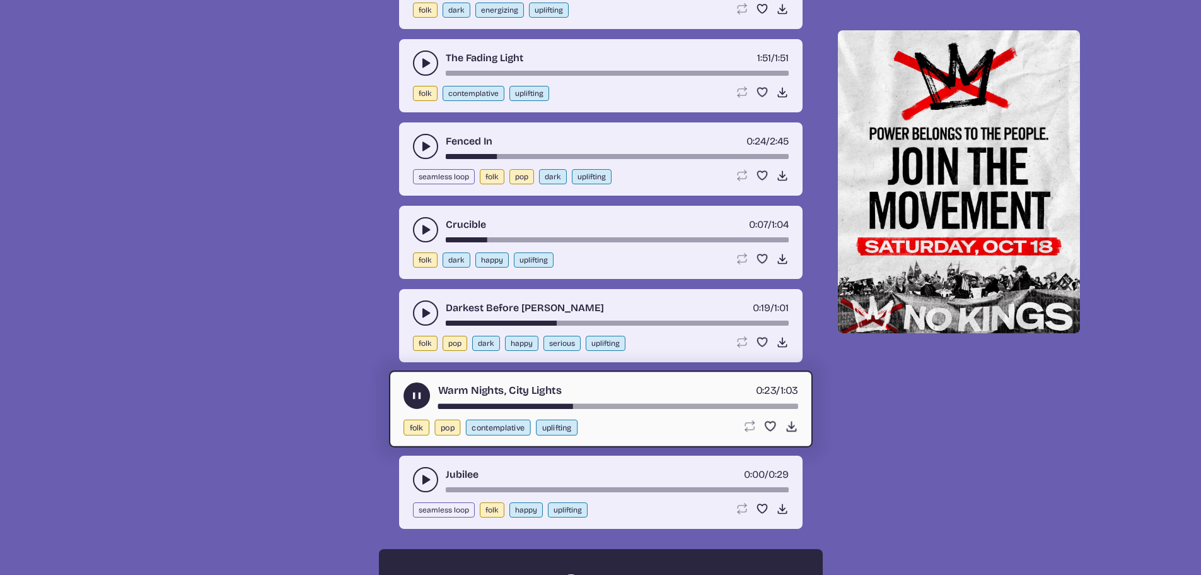
click at [419, 476] on icon "play-pause toggle" at bounding box center [425, 479] width 13 height 13
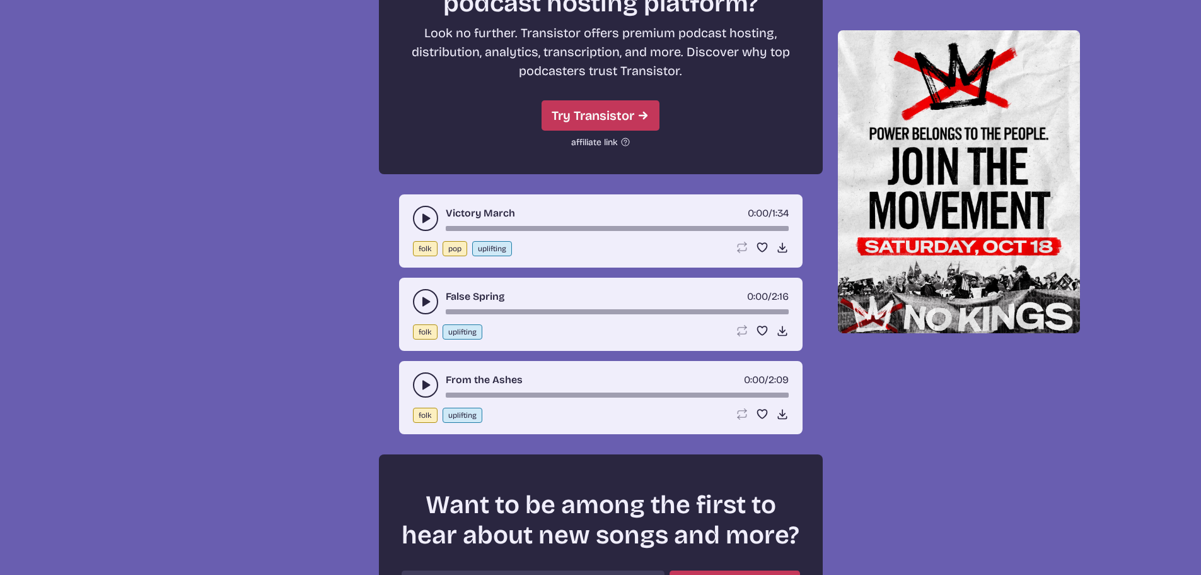
scroll to position [3542, 0]
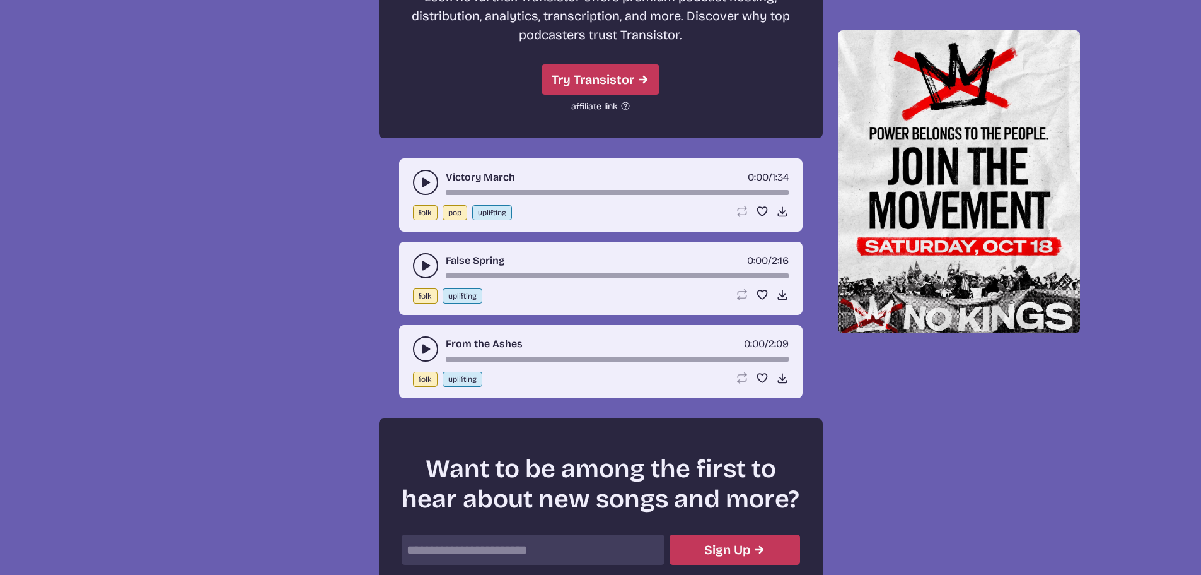
click at [428, 182] on use "play-pause toggle" at bounding box center [425, 182] width 13 height 13
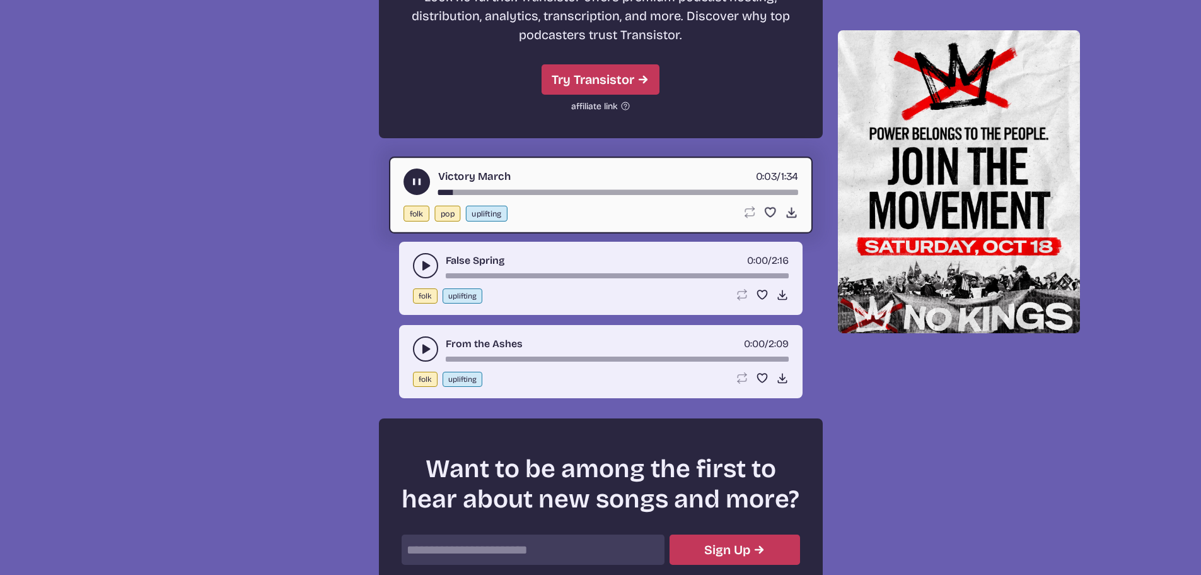
click at [421, 263] on icon "play-pause toggle" at bounding box center [425, 265] width 13 height 13
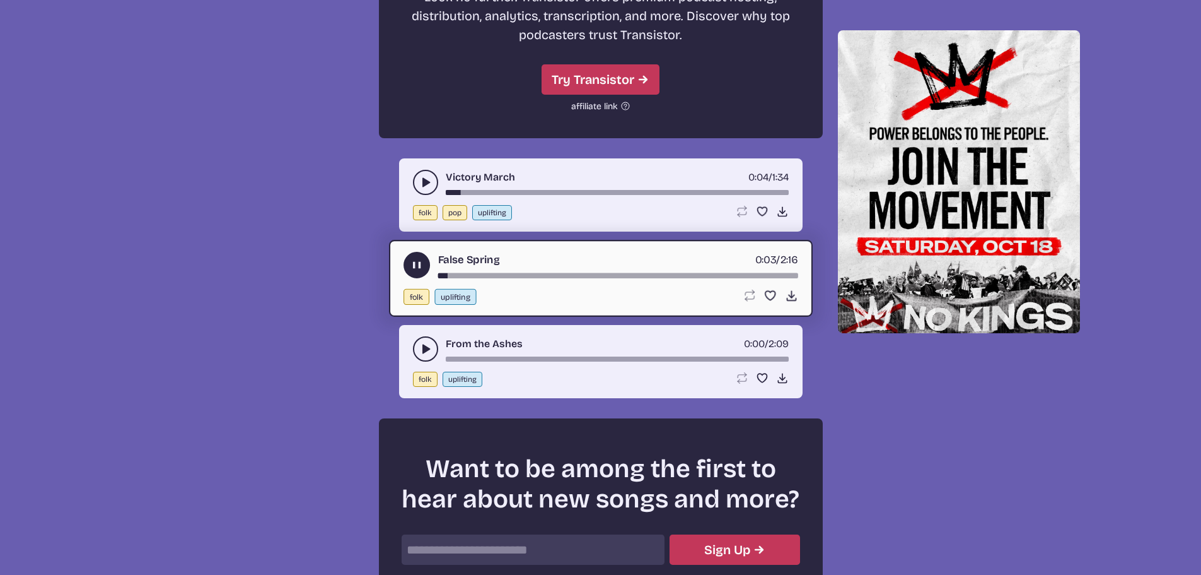
click at [421, 345] on icon "play-pause toggle" at bounding box center [425, 348] width 13 height 13
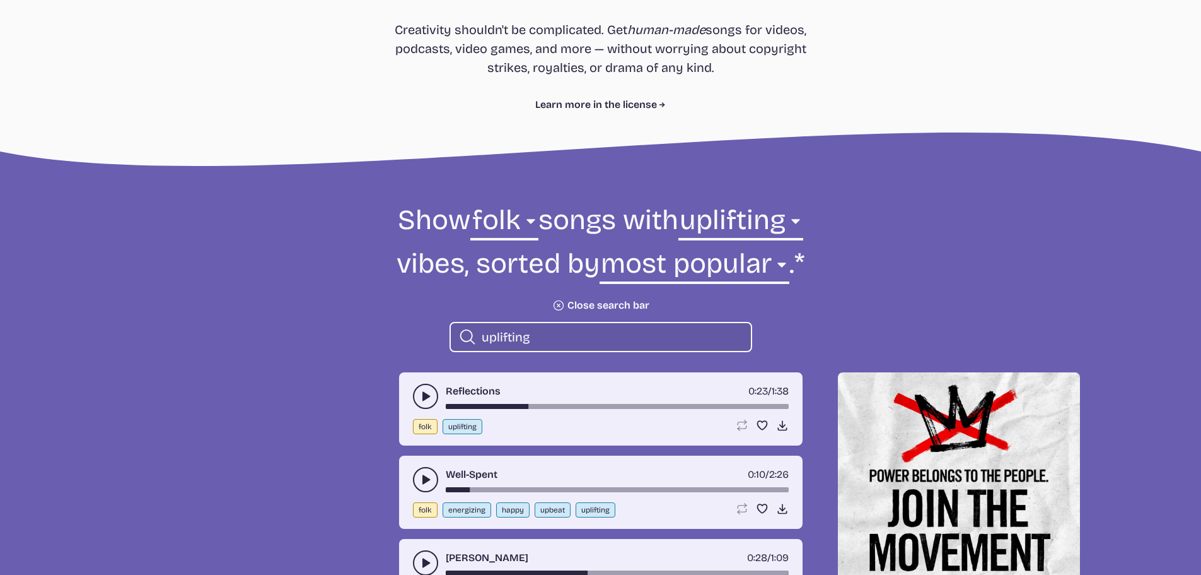
scroll to position [389, 0]
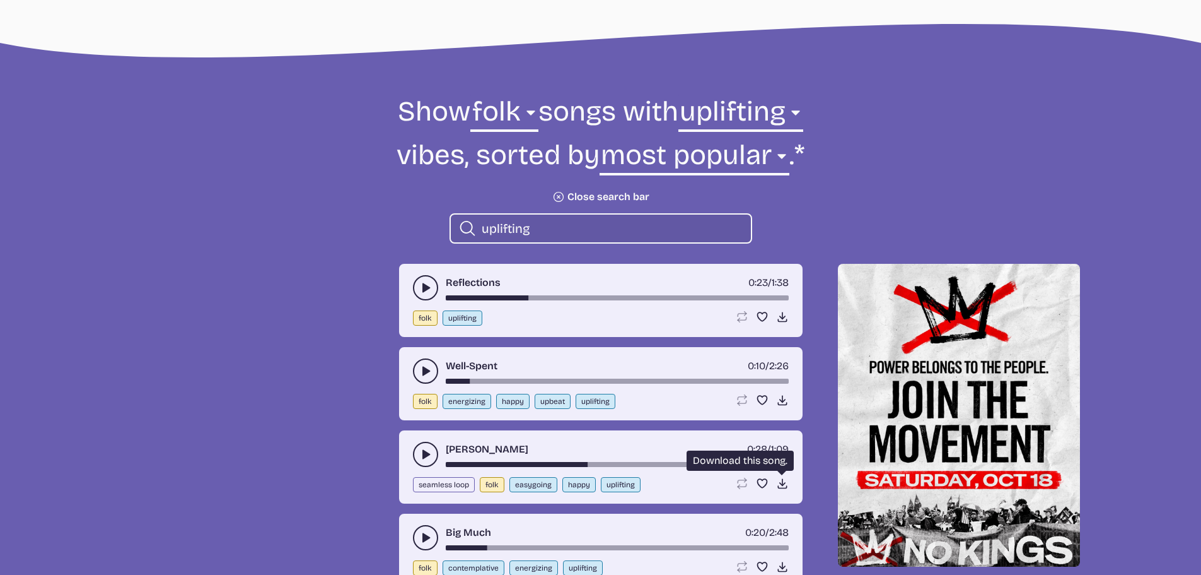
click at [779, 481] on icon "Download song" at bounding box center [782, 483] width 13 height 13
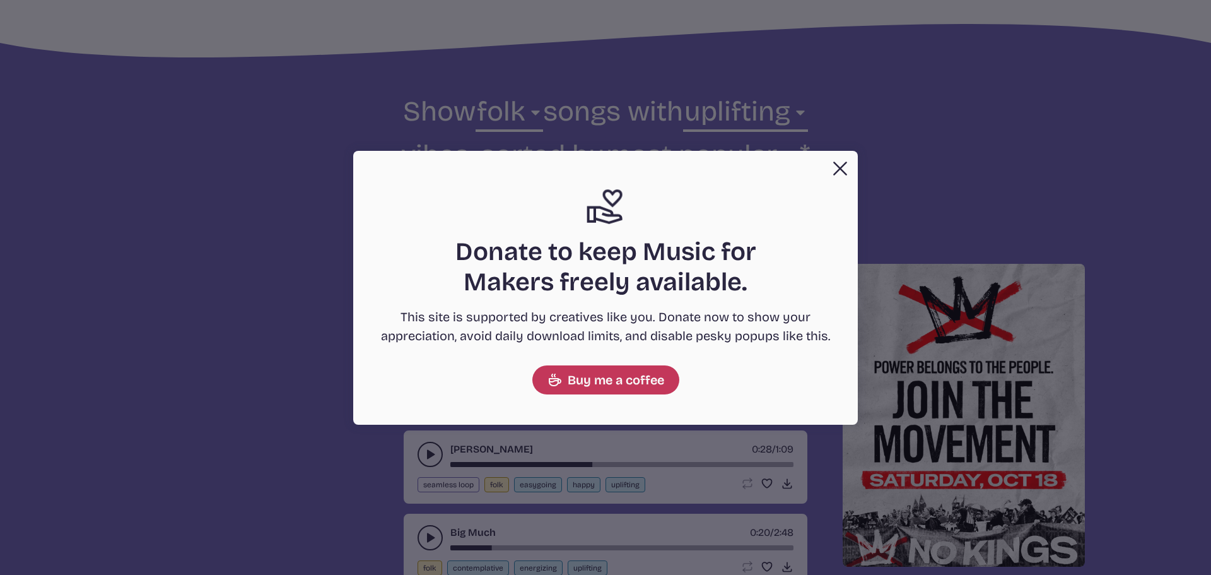
click at [835, 166] on button "Close" at bounding box center [839, 168] width 25 height 25
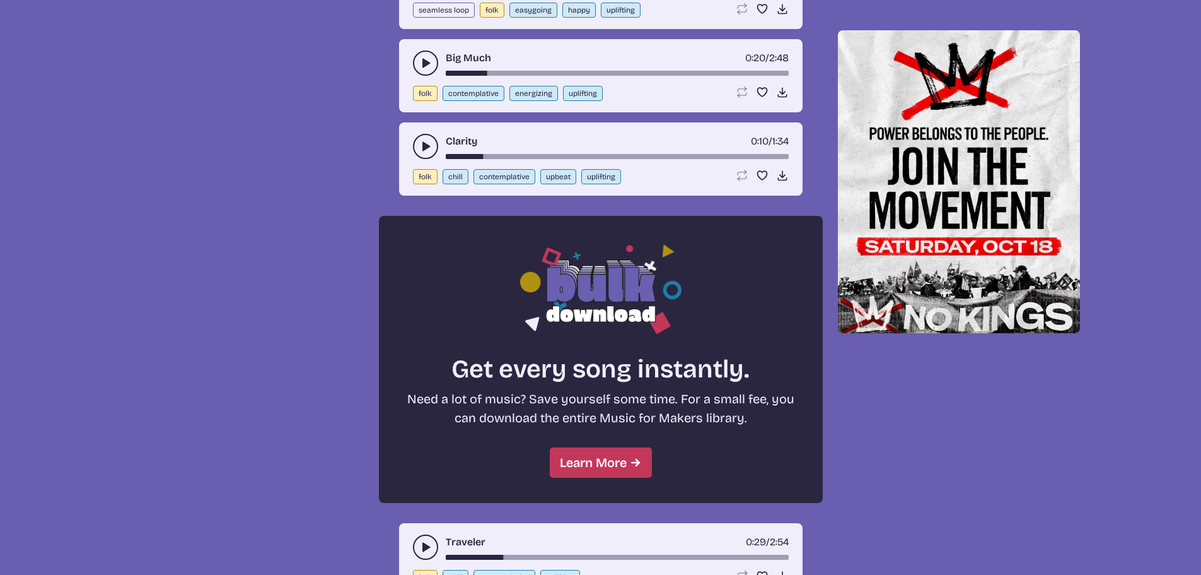
scroll to position [957, 0]
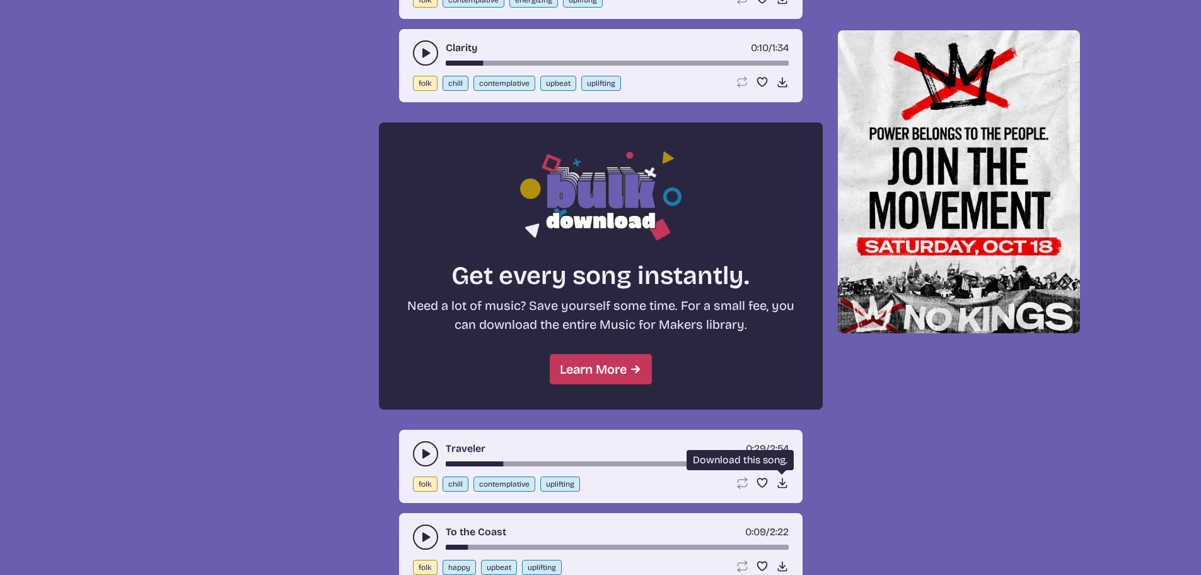
click at [781, 484] on icon "Download song" at bounding box center [782, 482] width 13 height 13
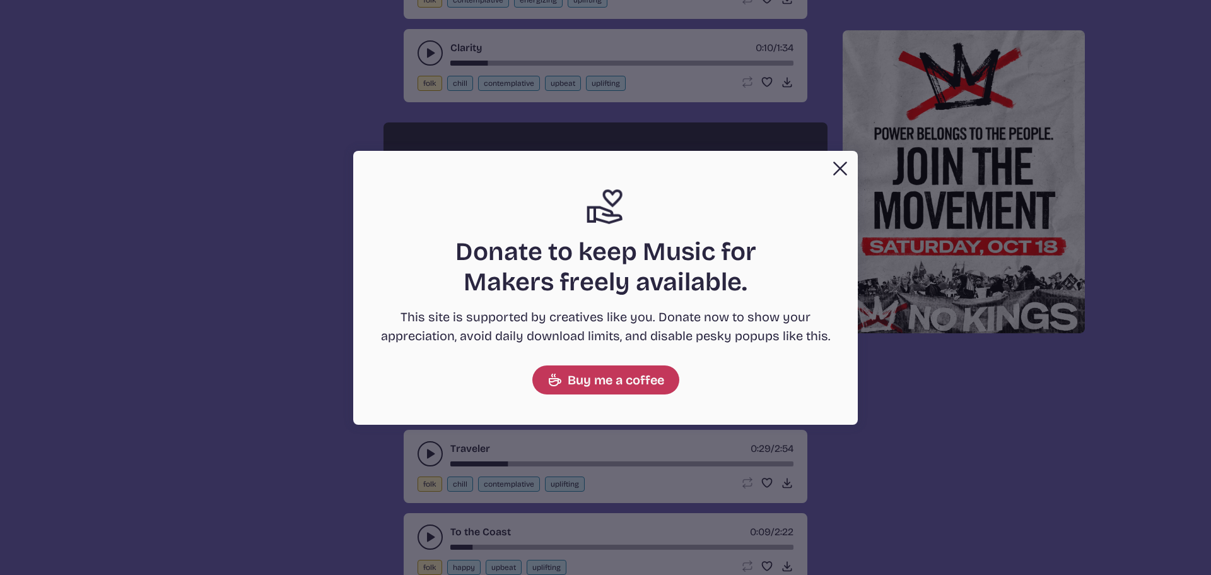
click at [838, 171] on button "Close" at bounding box center [839, 168] width 25 height 25
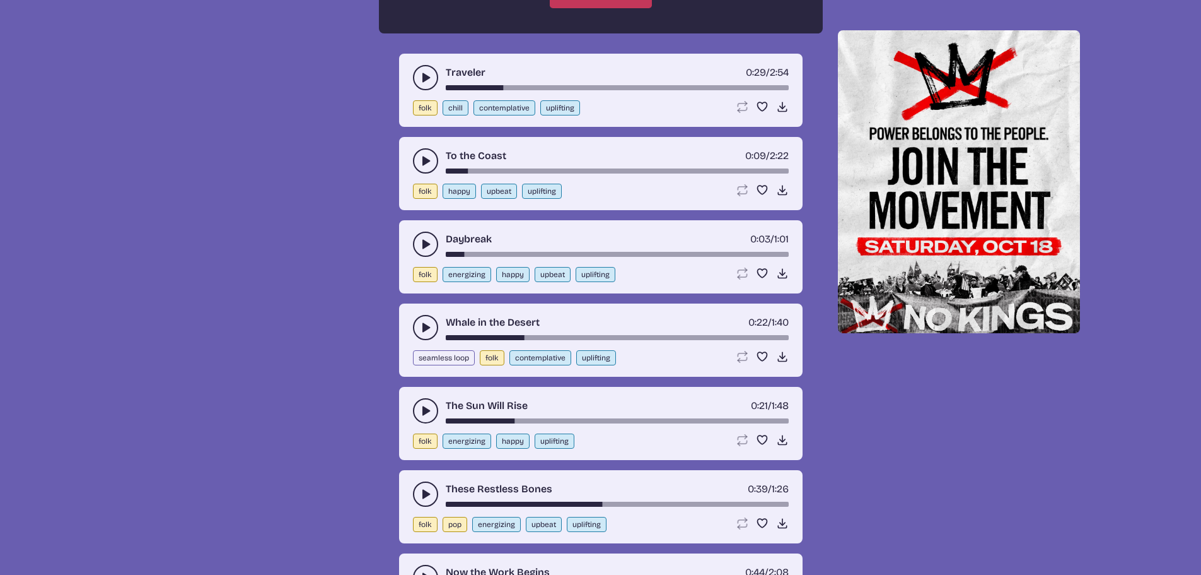
scroll to position [1335, 0]
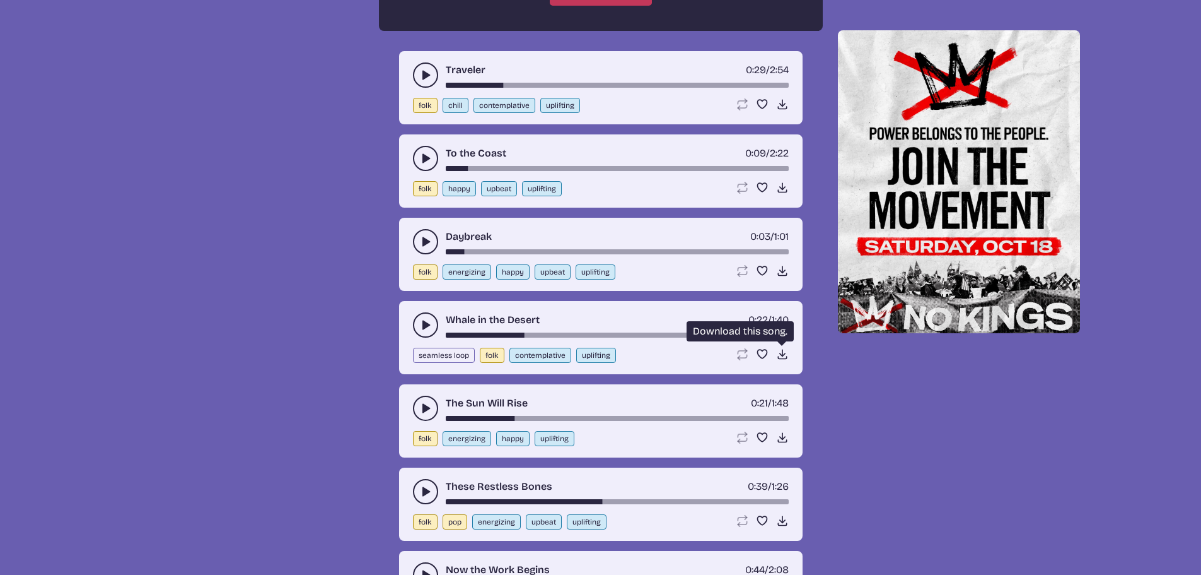
click at [779, 354] on icon "Download song" at bounding box center [782, 353] width 13 height 13
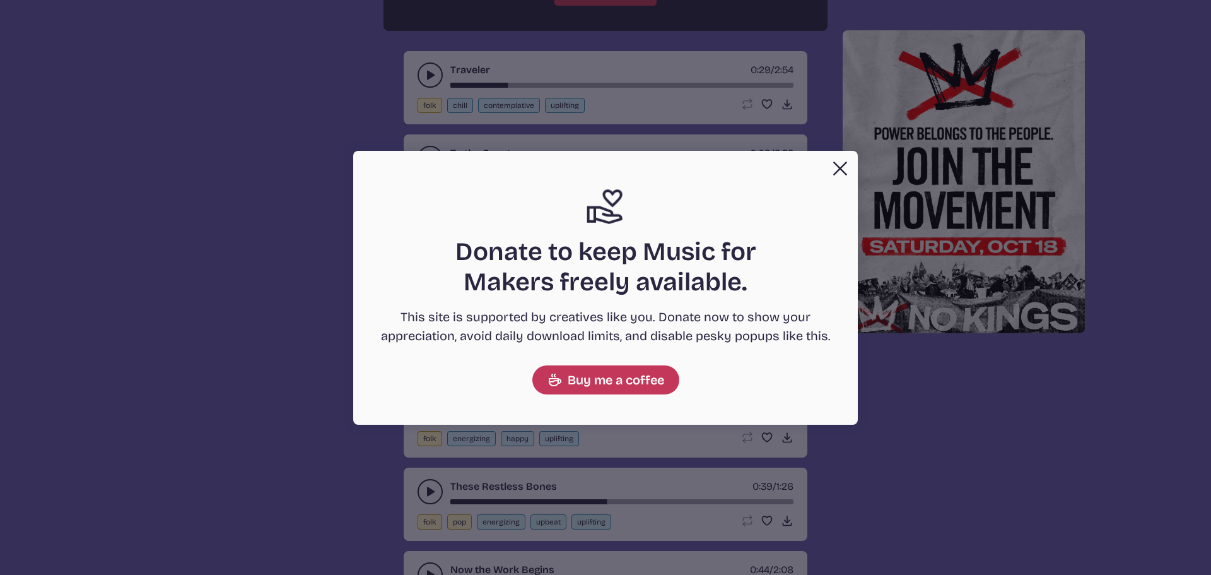
click at [834, 165] on button "Close" at bounding box center [839, 168] width 25 height 25
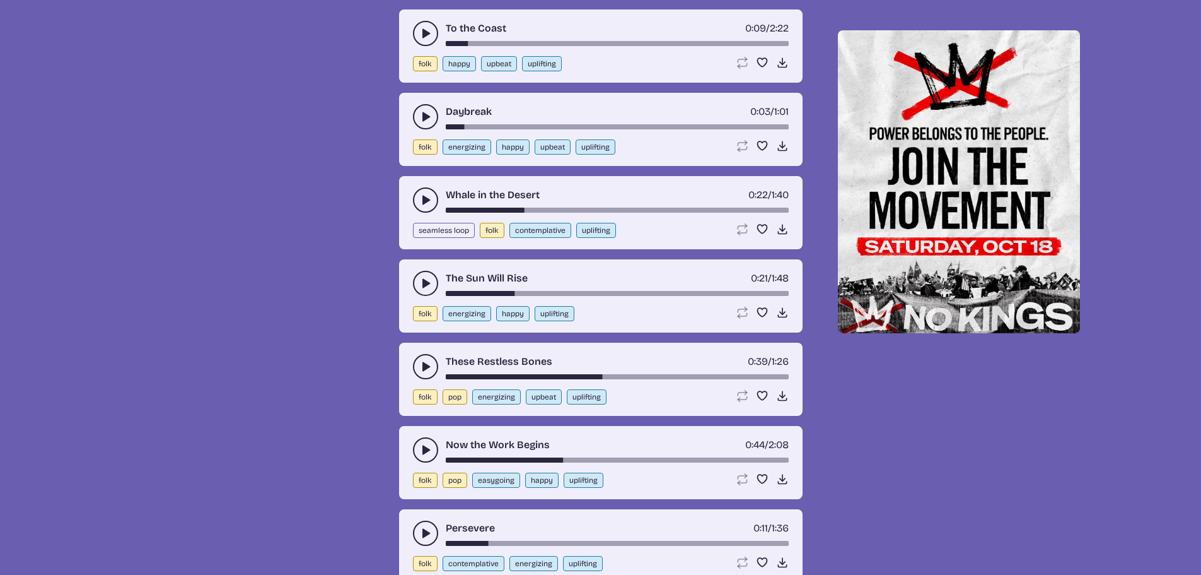
scroll to position [1461, 0]
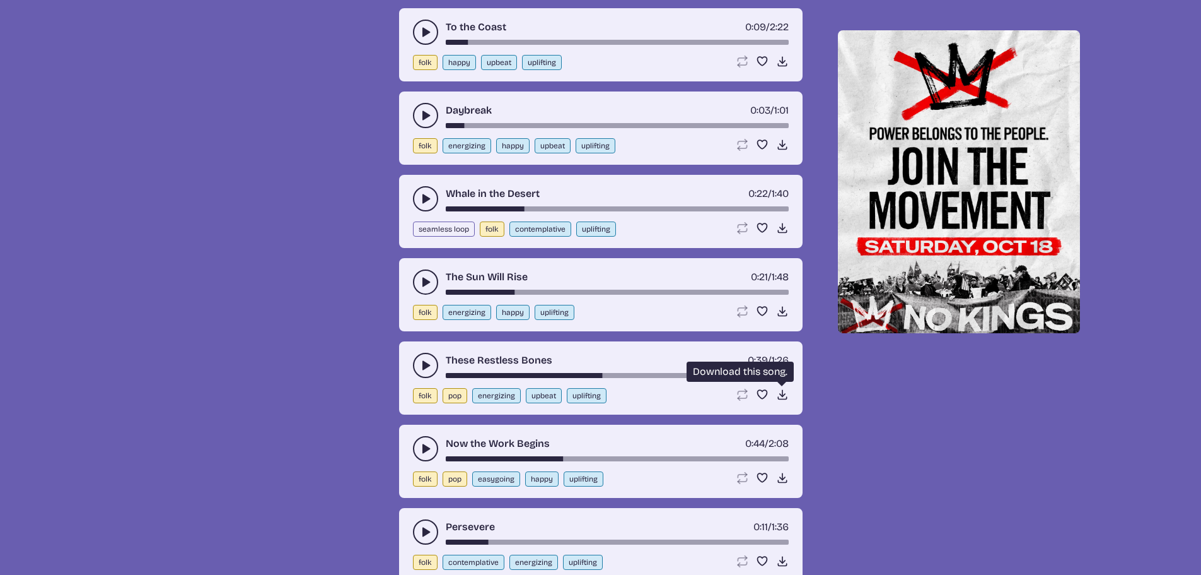
click at [778, 393] on icon "Download song" at bounding box center [782, 394] width 13 height 13
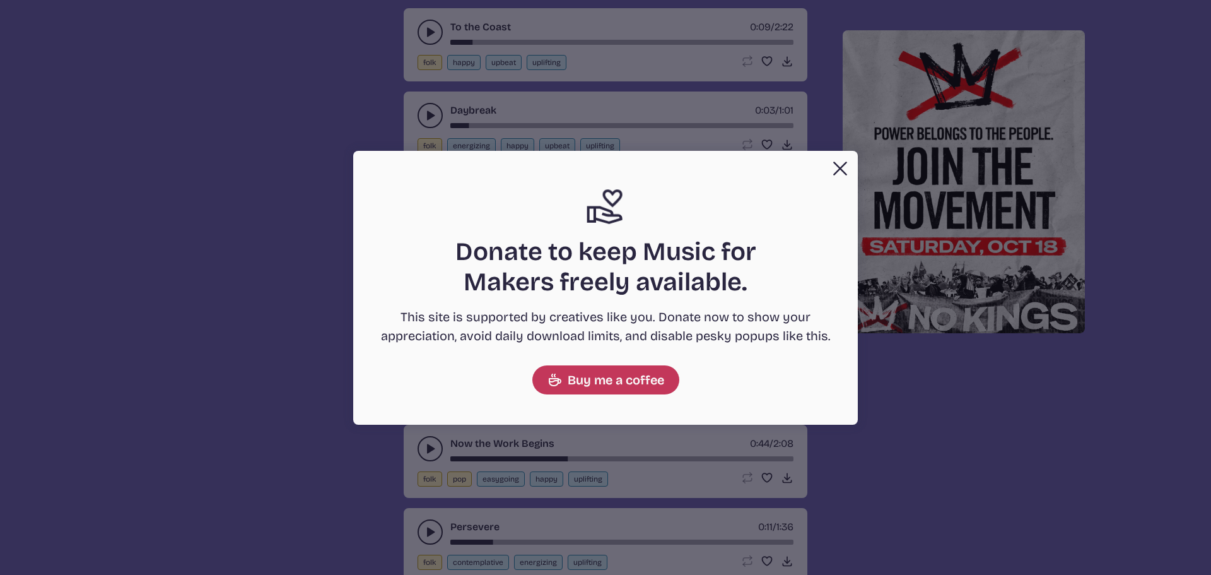
click at [841, 164] on button "Close" at bounding box center [839, 168] width 25 height 25
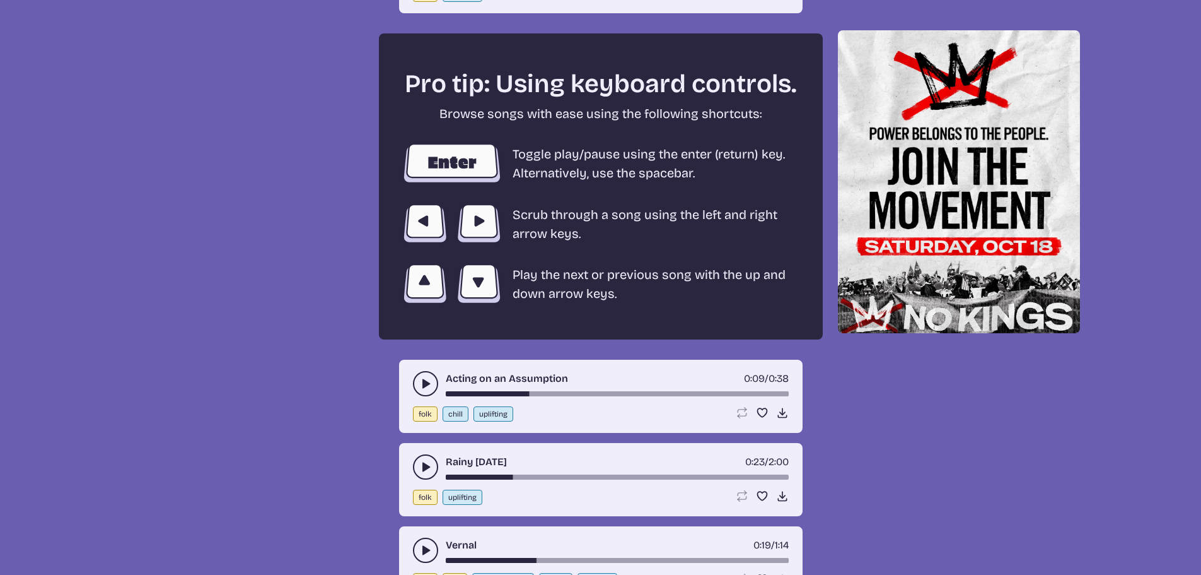
scroll to position [2218, 0]
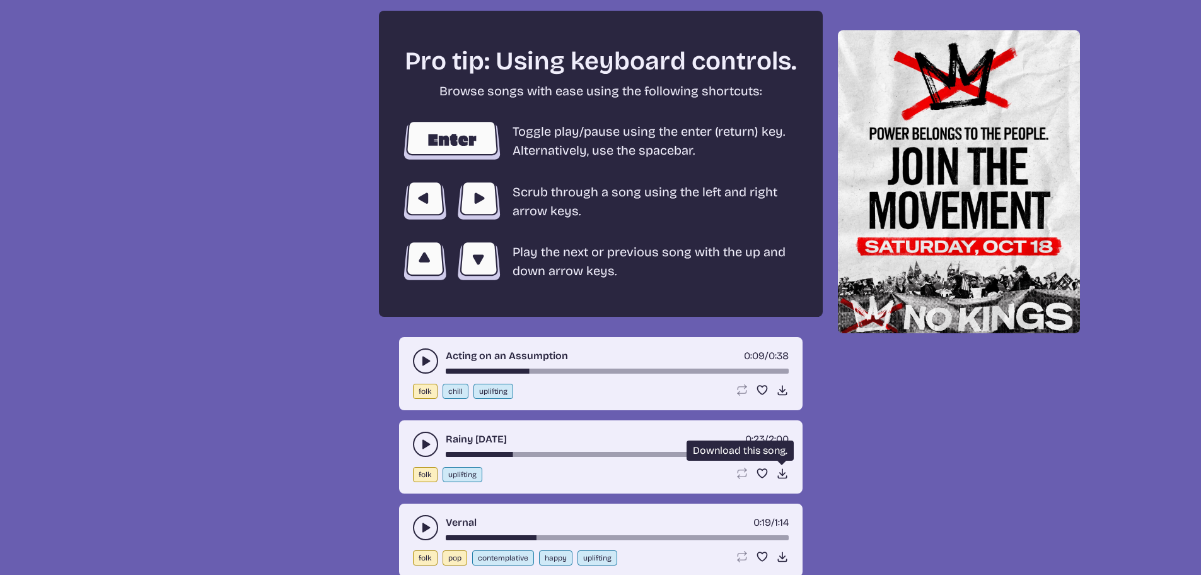
click at [780, 472] on icon "Download song" at bounding box center [782, 473] width 13 height 13
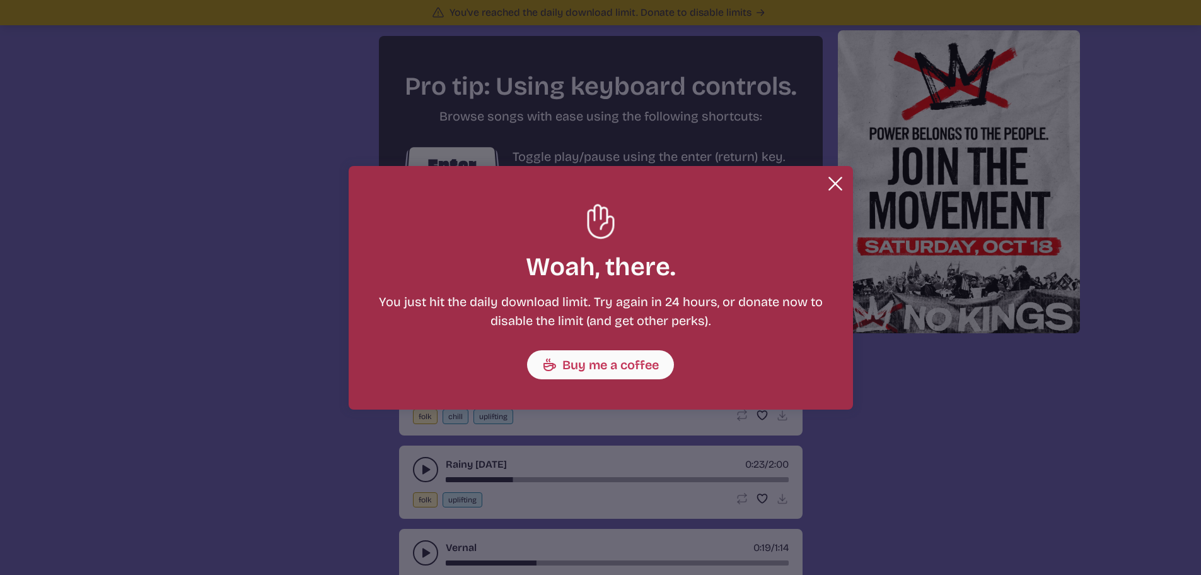
scroll to position [2243, 0]
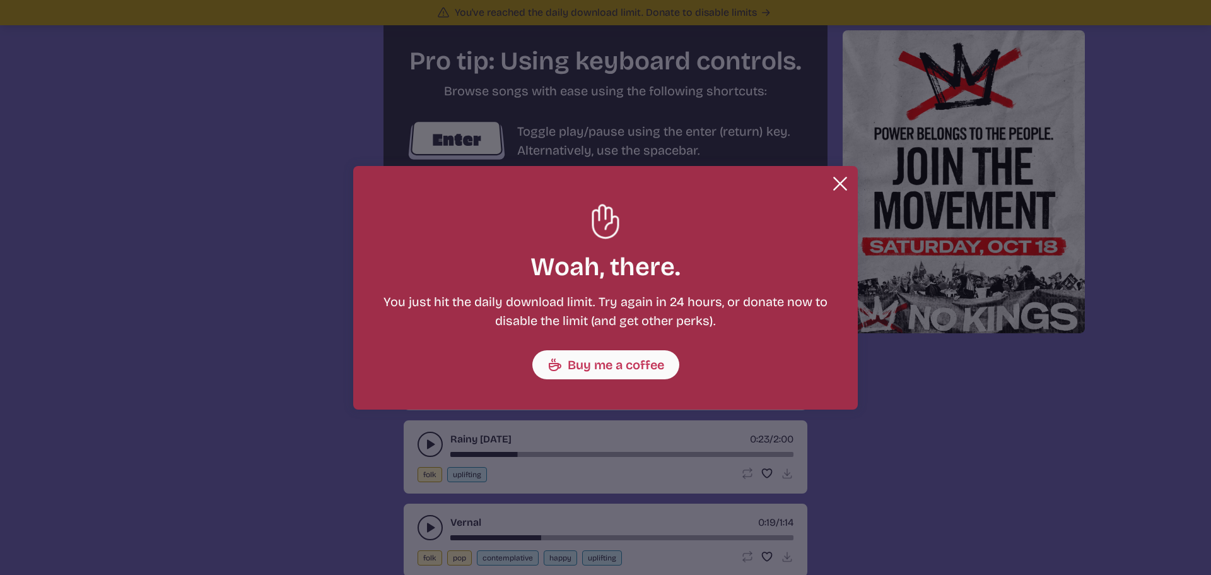
click at [838, 186] on button "Close" at bounding box center [839, 183] width 25 height 25
